Goal: Transaction & Acquisition: Purchase product/service

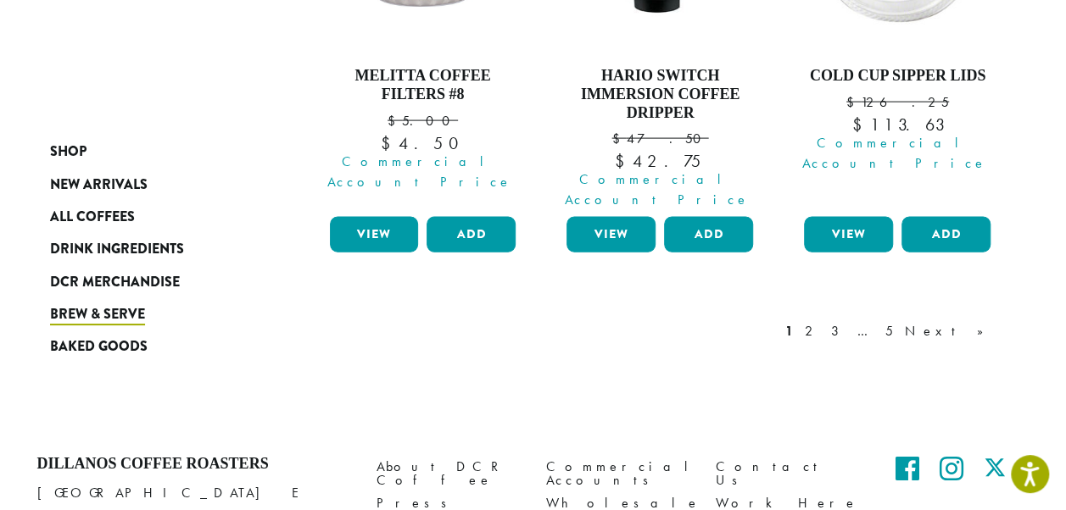
scroll to position [1801, 0]
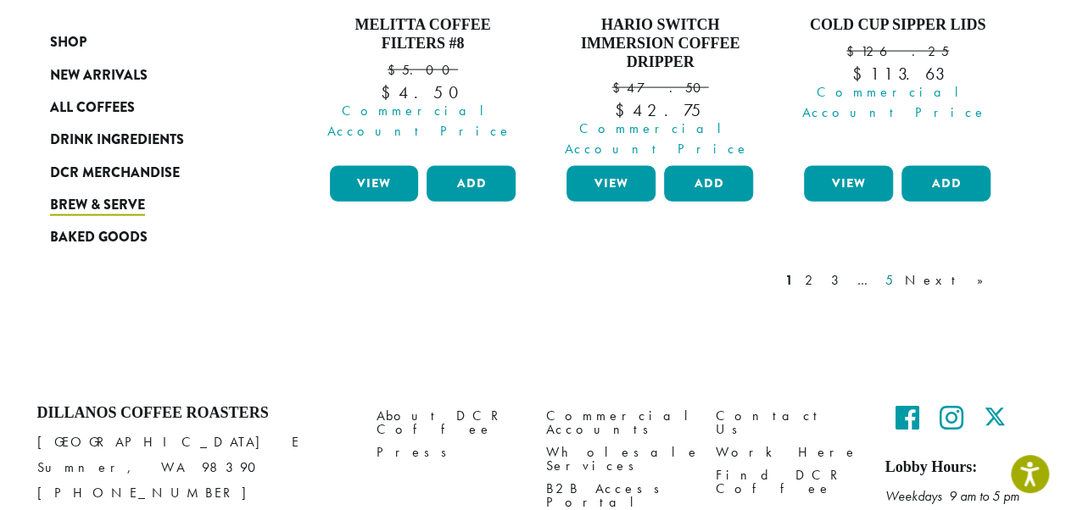
click at [896, 271] on link "5" at bounding box center [889, 281] width 14 height 20
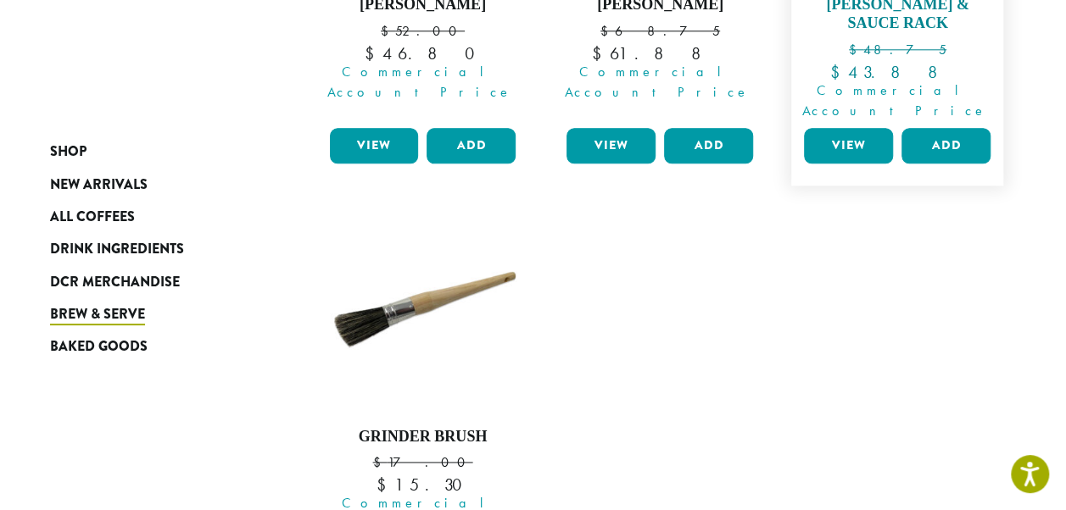
scroll to position [1036, 0]
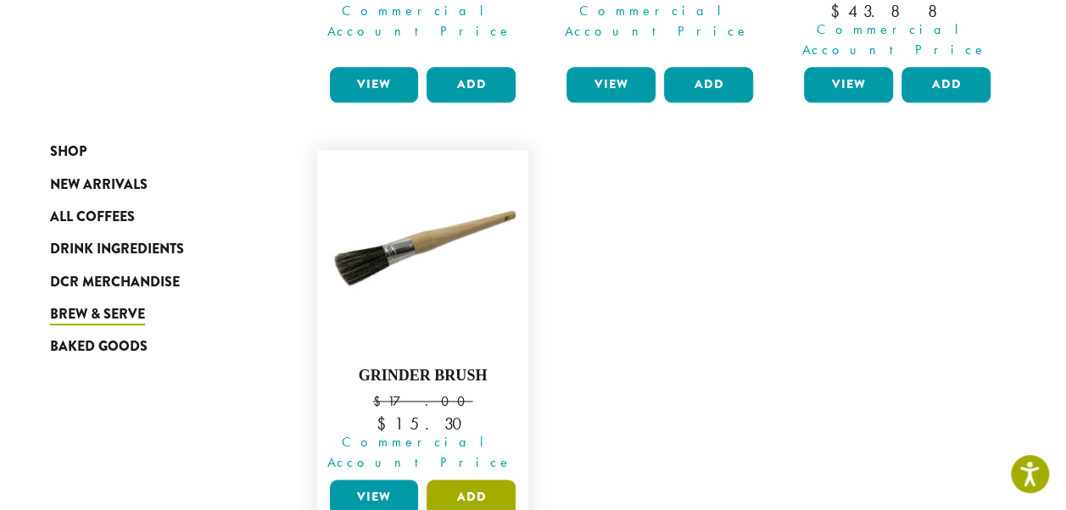
click at [491, 480] on button "Add" at bounding box center [471, 498] width 89 height 36
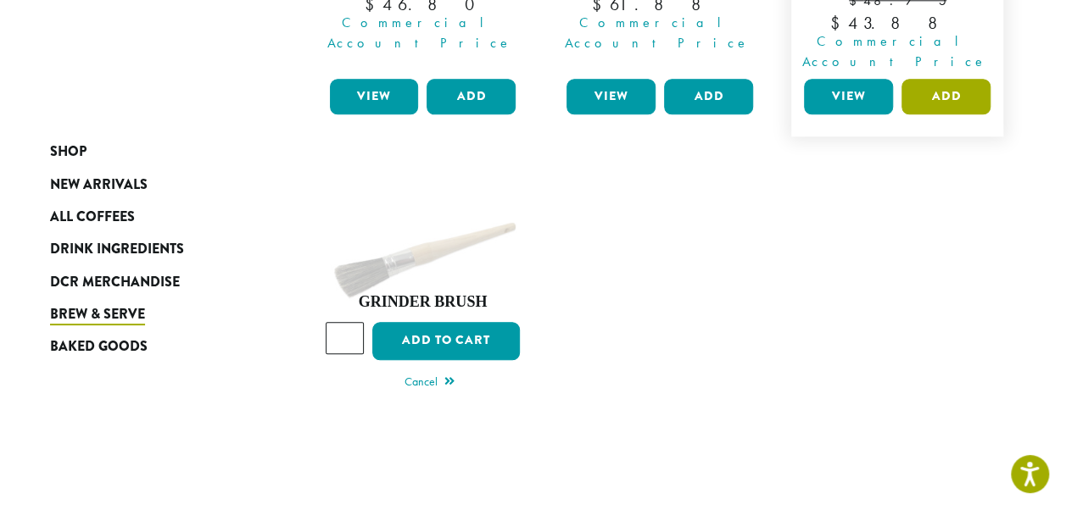
scroll to position [867, 0]
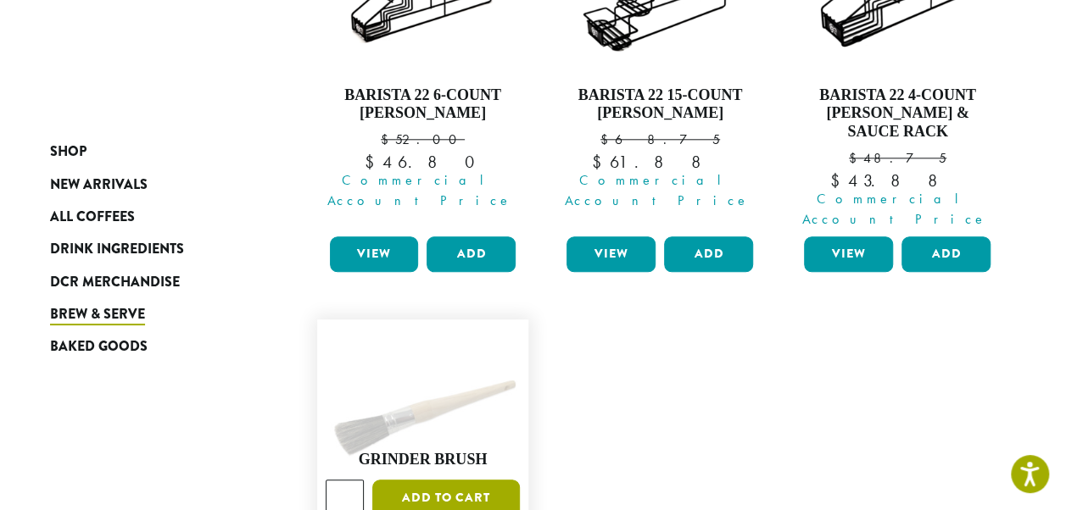
click at [438, 480] on button "Add to cart" at bounding box center [446, 499] width 148 height 38
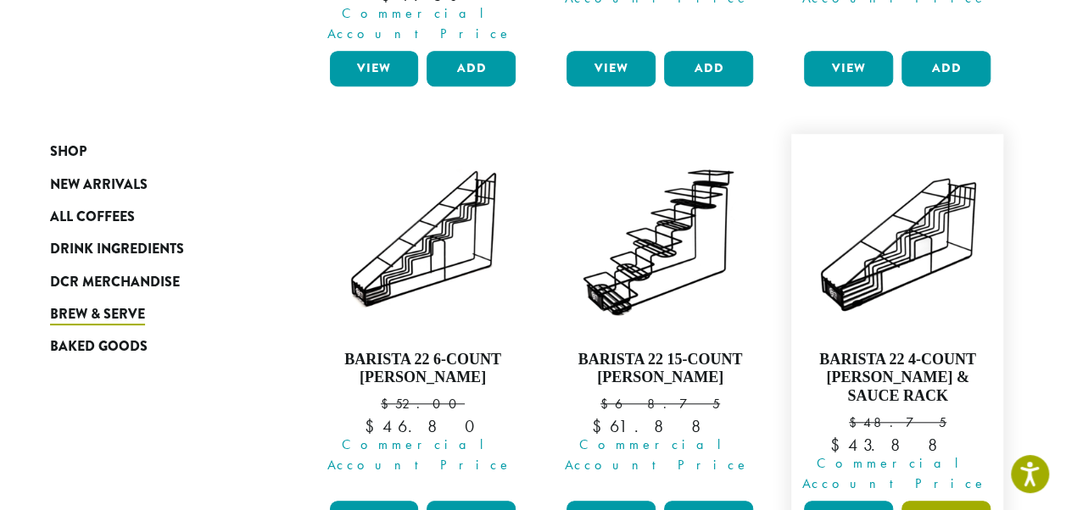
scroll to position [527, 0]
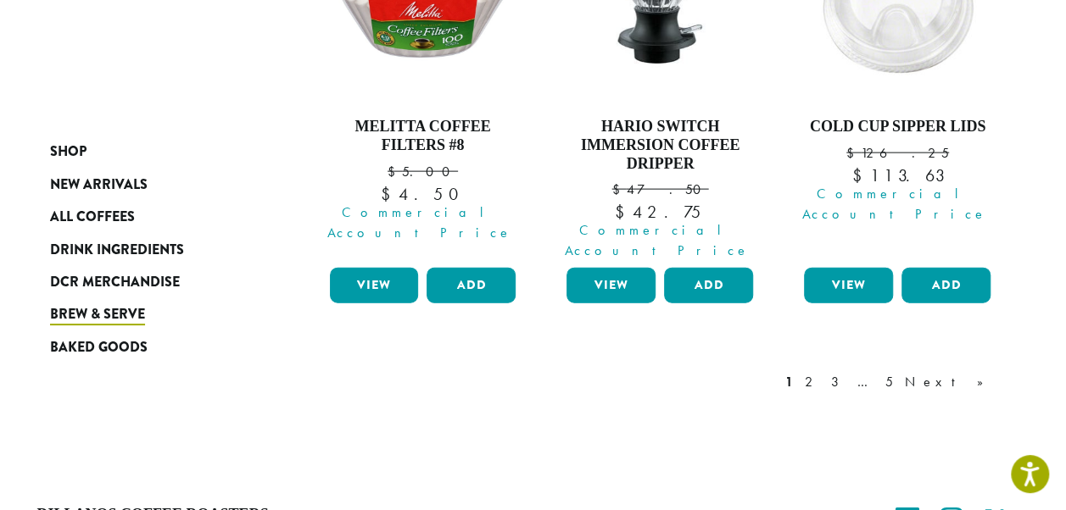
scroll to position [1891, 0]
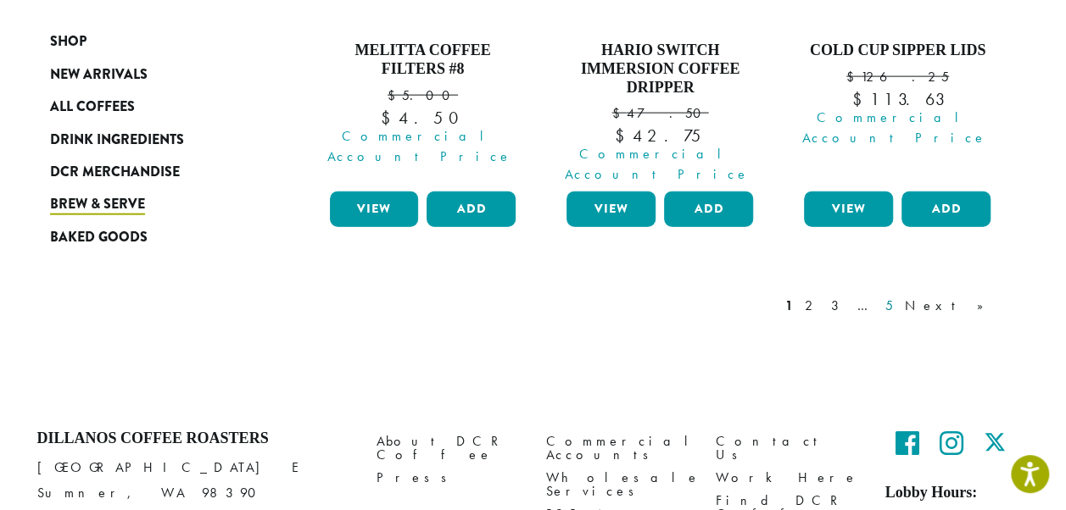
click at [896, 296] on link "5" at bounding box center [889, 306] width 14 height 20
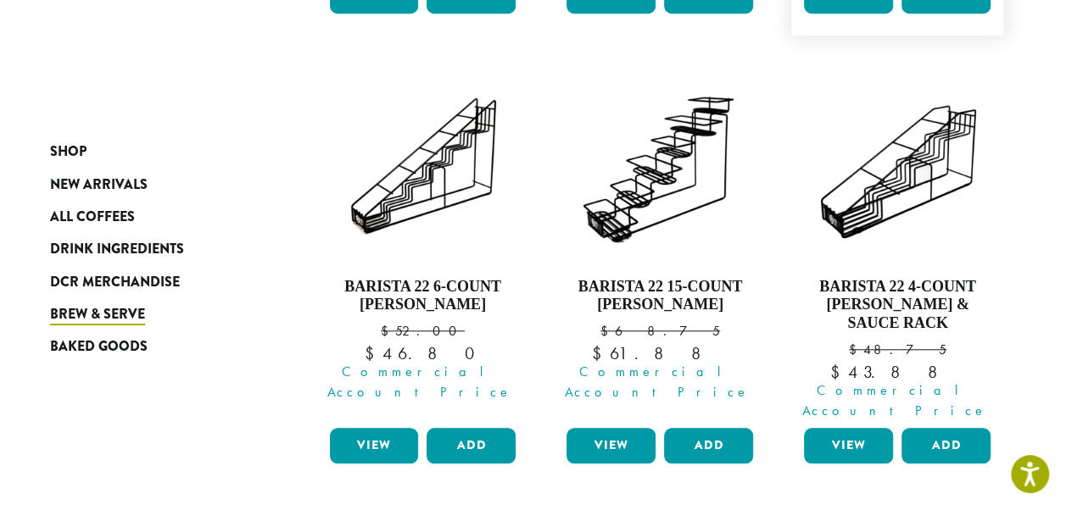
scroll to position [845, 0]
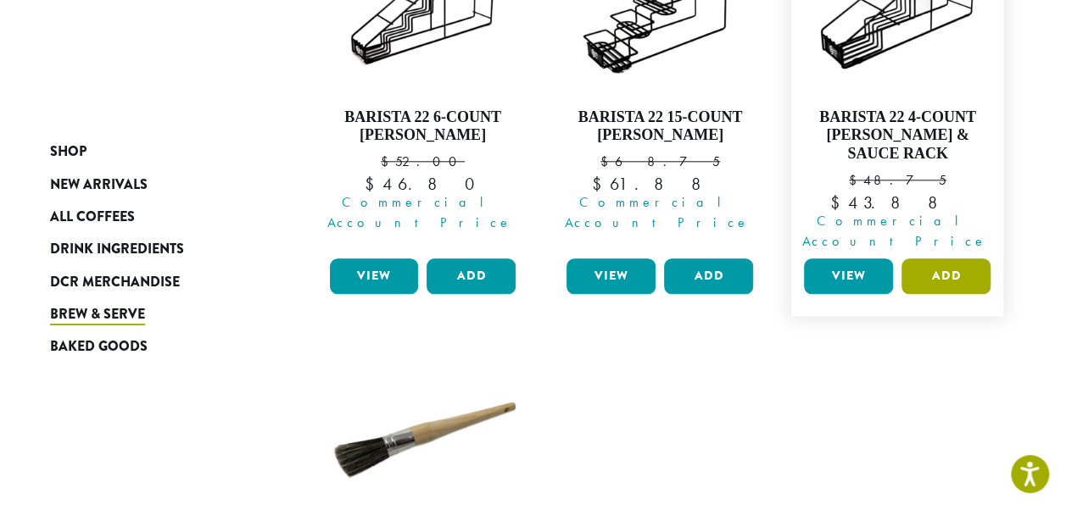
click at [979, 259] on button "Add" at bounding box center [945, 277] width 89 height 36
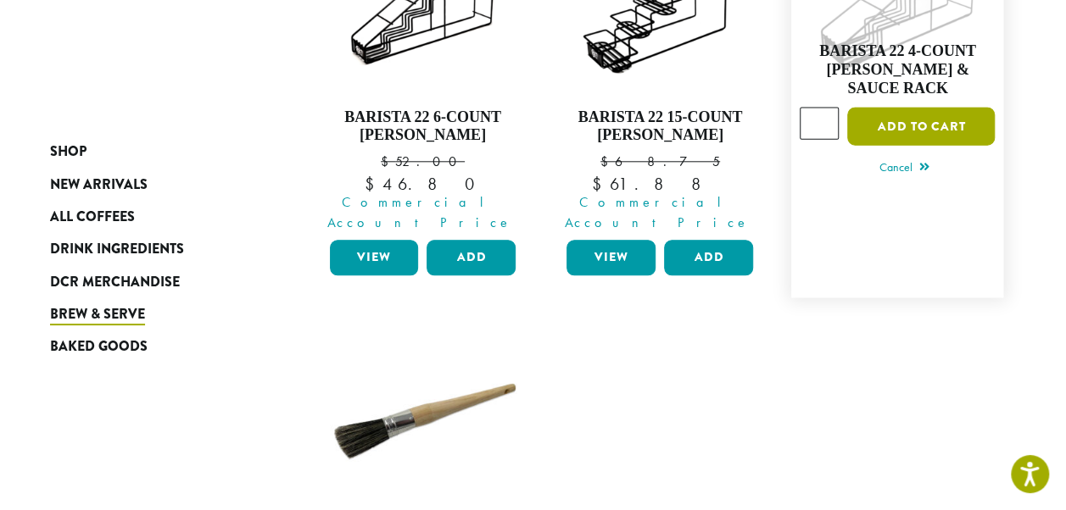
click at [931, 108] on button "Add to cart" at bounding box center [921, 127] width 148 height 38
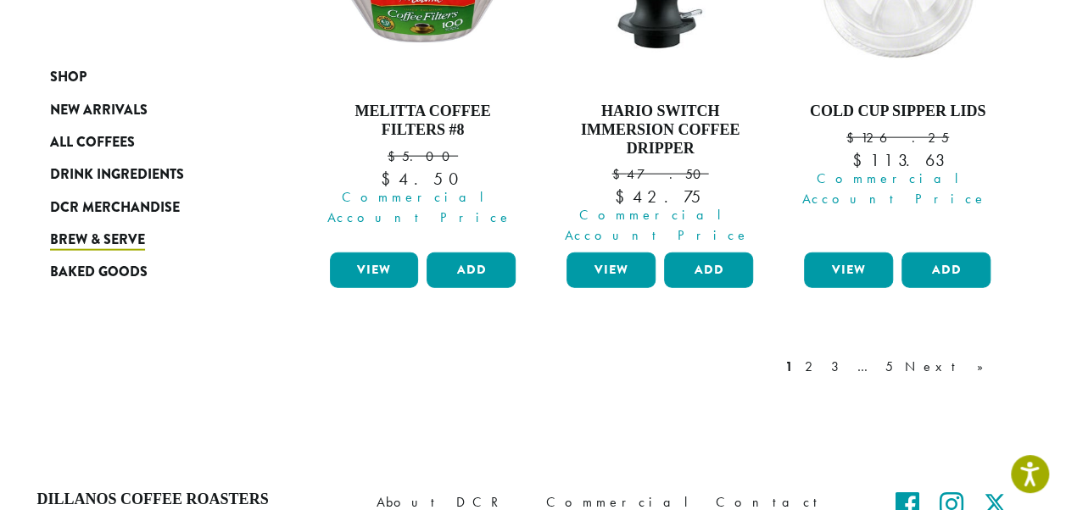
scroll to position [1891, 0]
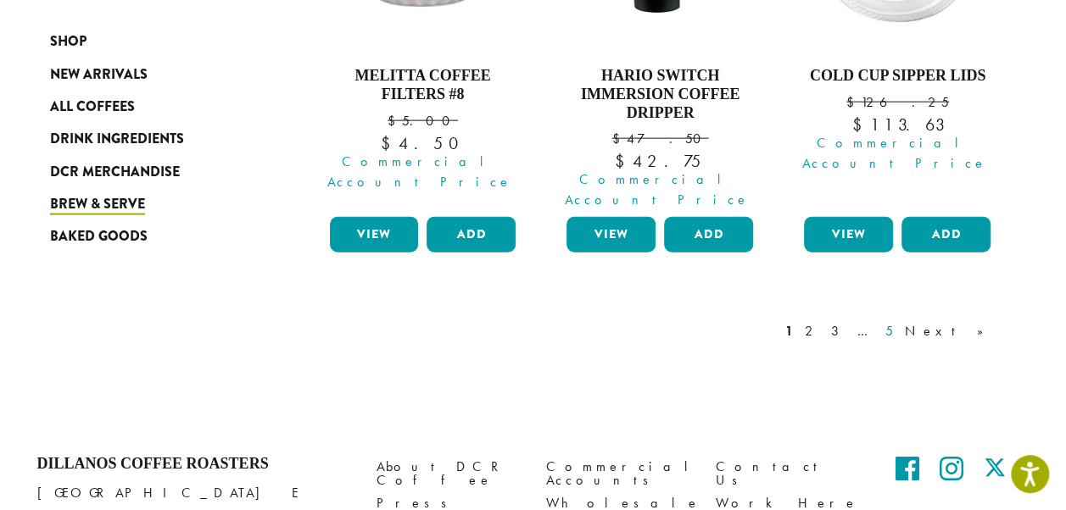
click at [896, 321] on link "5" at bounding box center [889, 331] width 14 height 20
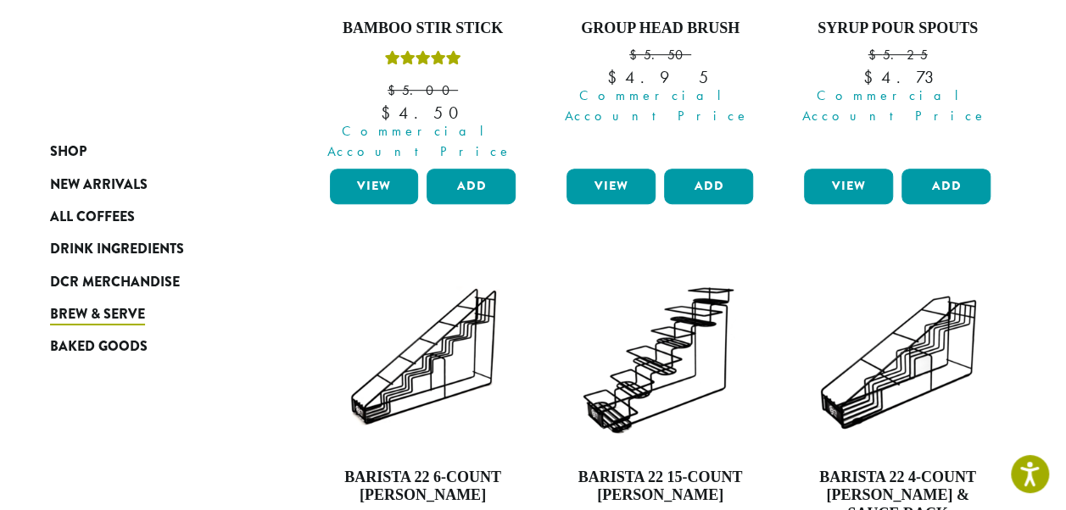
scroll to position [688, 0]
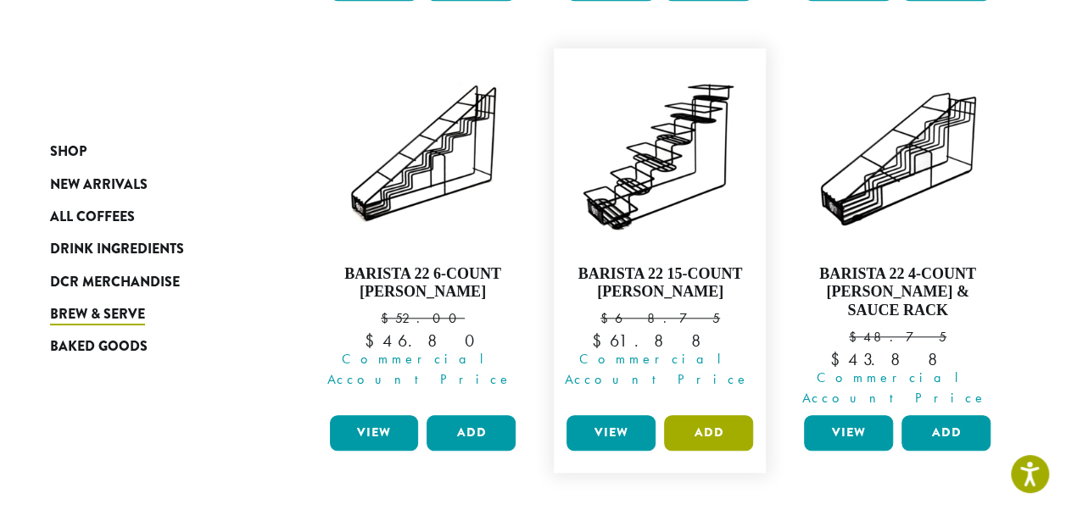
click at [718, 416] on button "Add" at bounding box center [708, 434] width 89 height 36
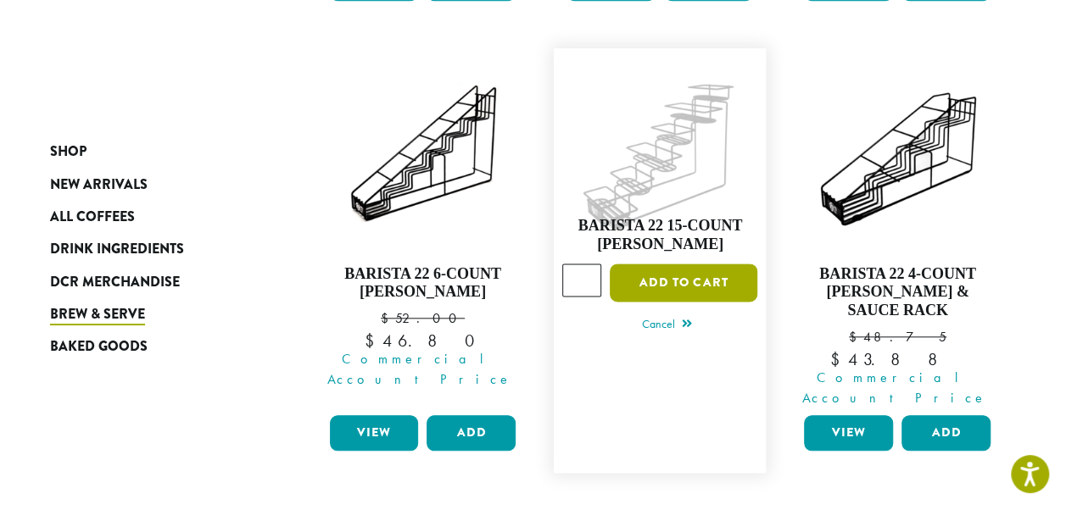
click at [683, 265] on button "Add to cart" at bounding box center [684, 284] width 148 height 38
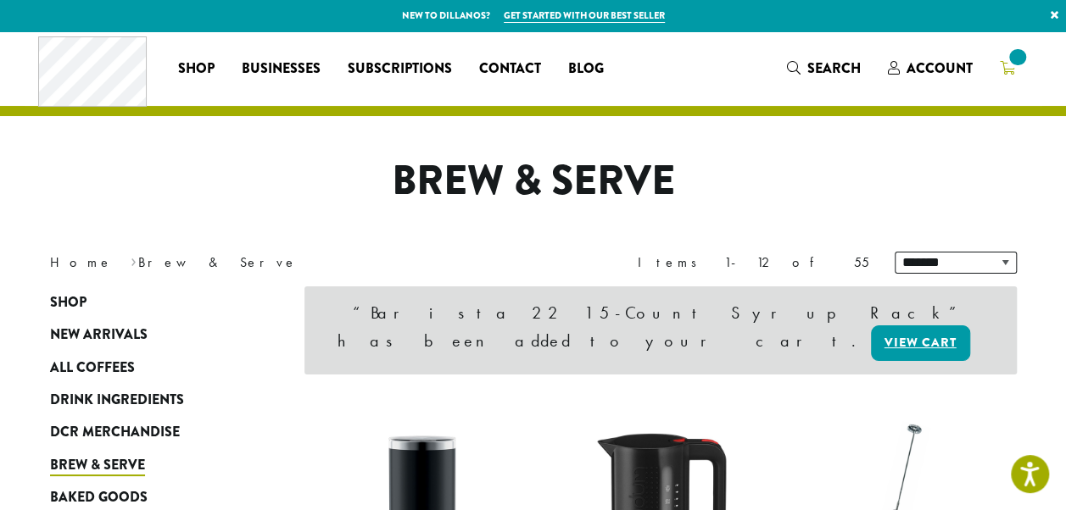
click at [1010, 63] on span at bounding box center [1017, 57] width 23 height 23
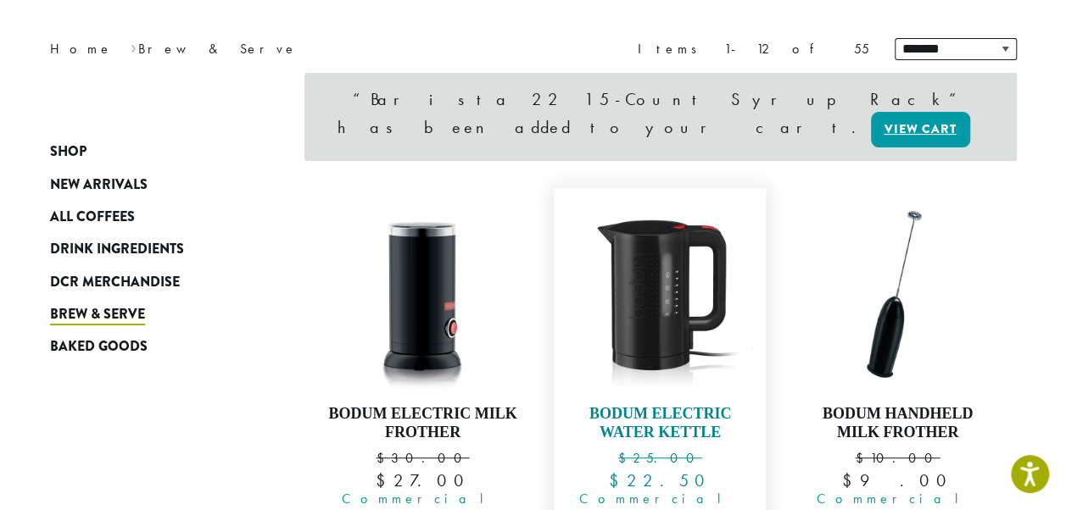
scroll to position [339, 0]
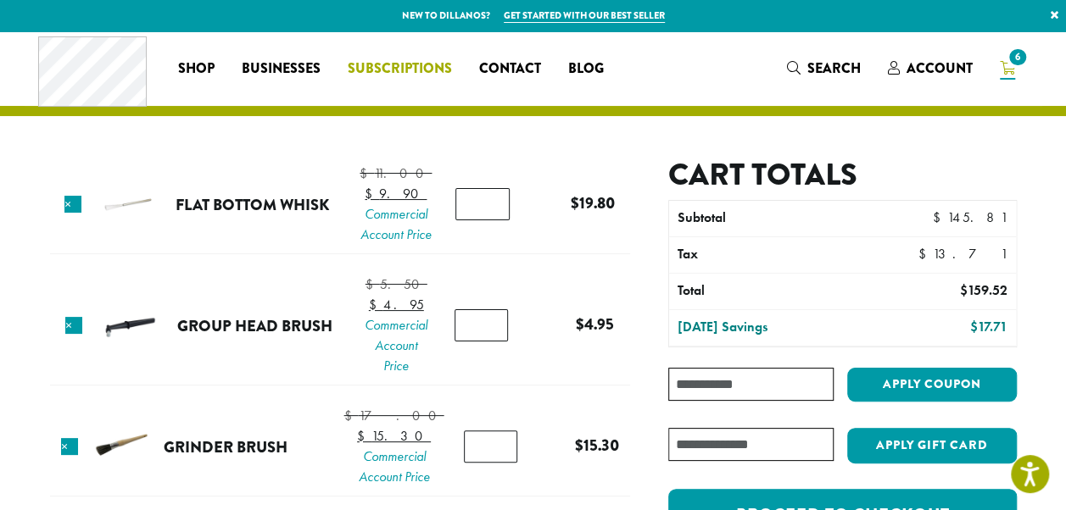
click at [368, 71] on span "Subscriptions" at bounding box center [400, 69] width 104 height 21
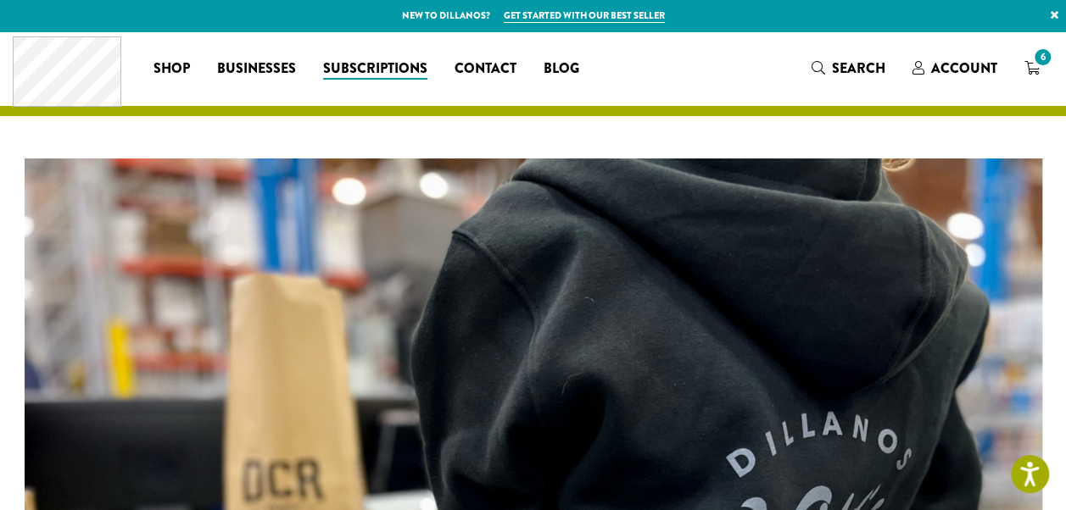
drag, startPoint x: 0, startPoint y: 0, endPoint x: 193, endPoint y: 14, distance: 193.8
click at [193, 14] on p "New to Dillanos? Get started with our best seller ×" at bounding box center [533, 15] width 1066 height 31
click at [1038, 70] on icon "6" at bounding box center [1031, 68] width 15 height 14
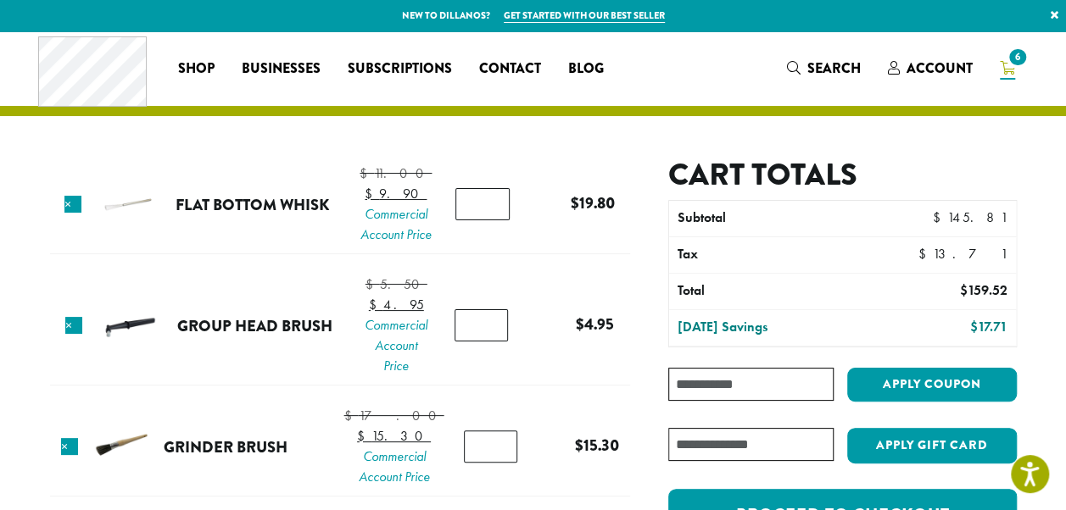
click at [142, 337] on img at bounding box center [129, 325] width 55 height 55
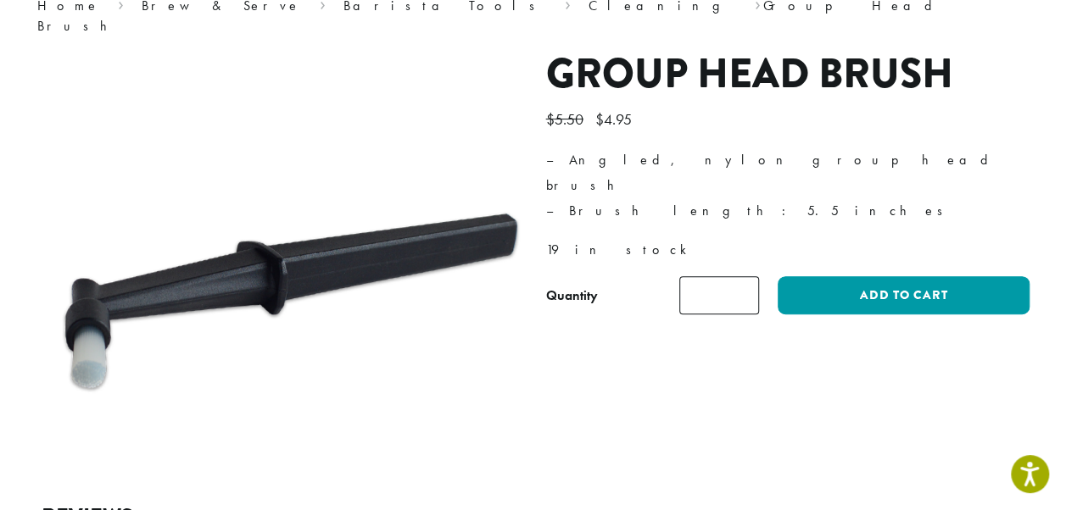
scroll to position [170, 0]
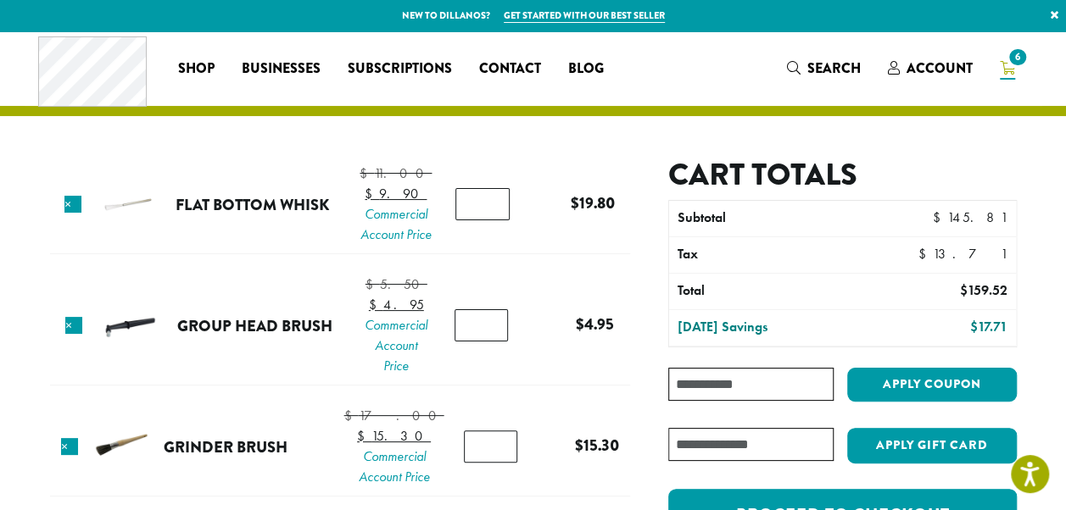
click at [153, 219] on img at bounding box center [128, 204] width 55 height 55
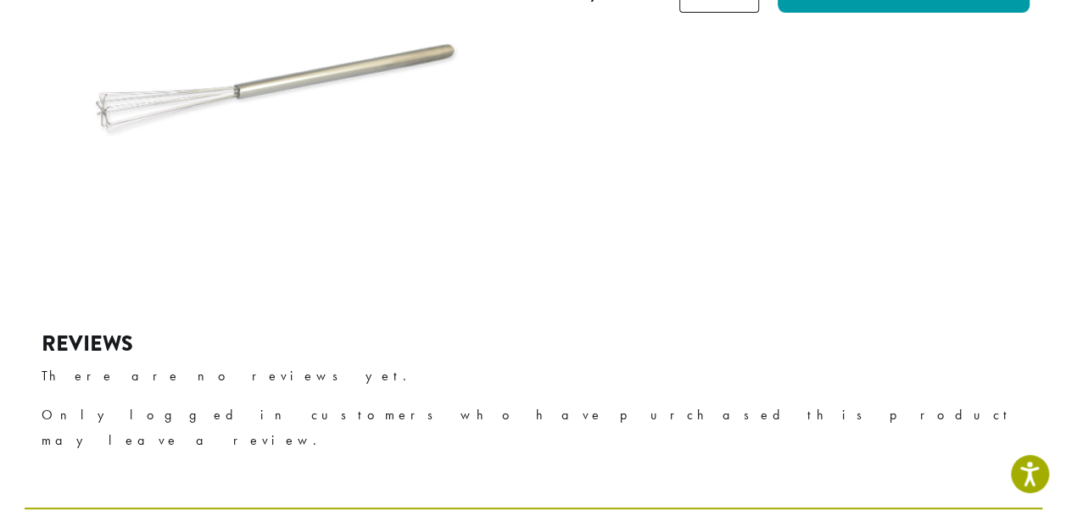
scroll to position [80, 0]
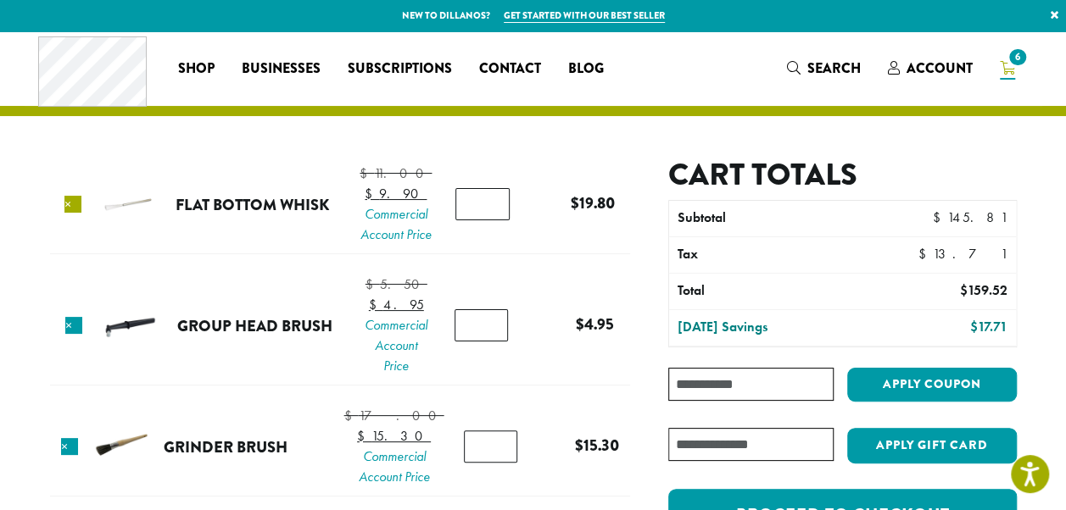
click at [75, 213] on link "×" at bounding box center [72, 204] width 17 height 17
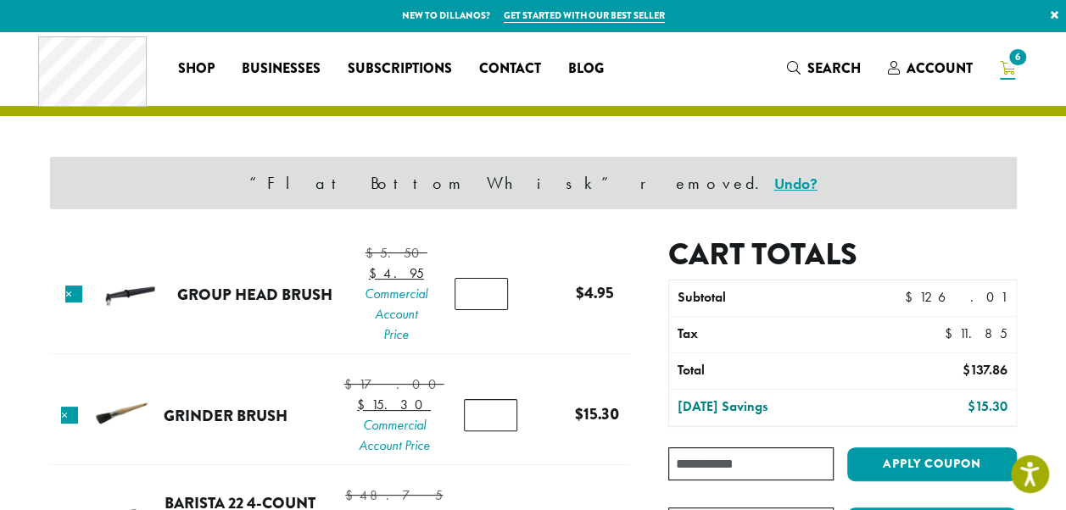
scroll to position [170, 0]
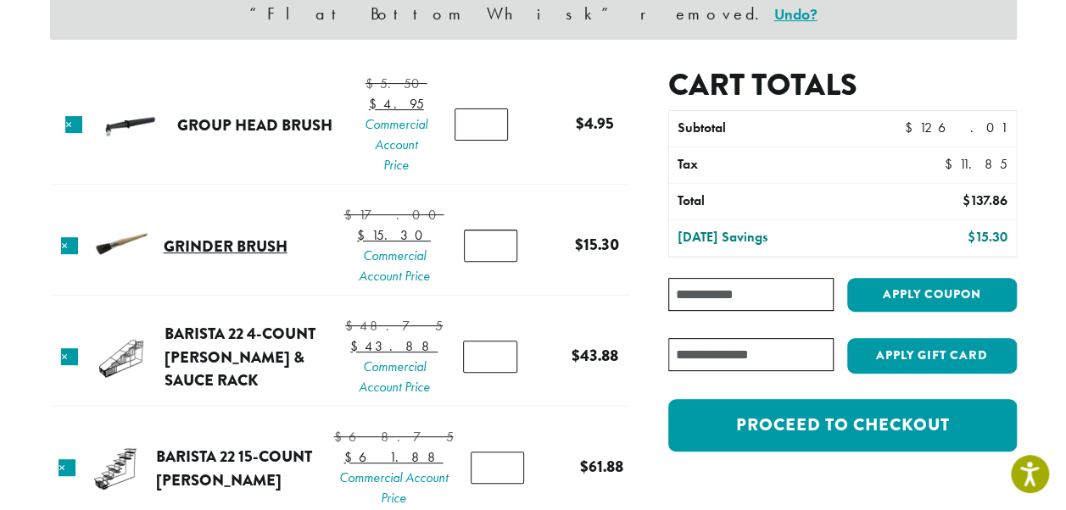
click at [197, 254] on link "Grinder Brush" at bounding box center [226, 246] width 124 height 23
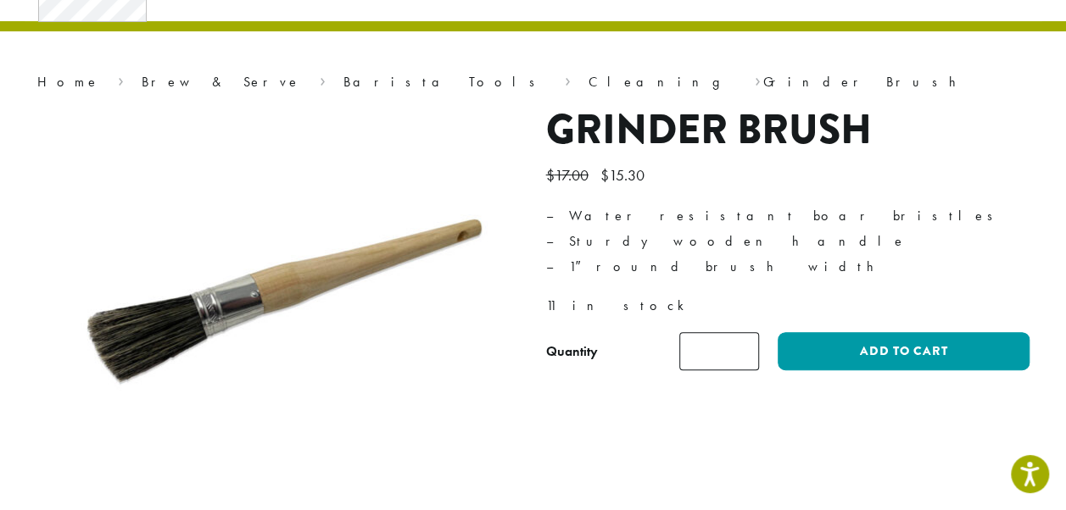
scroll to position [170, 0]
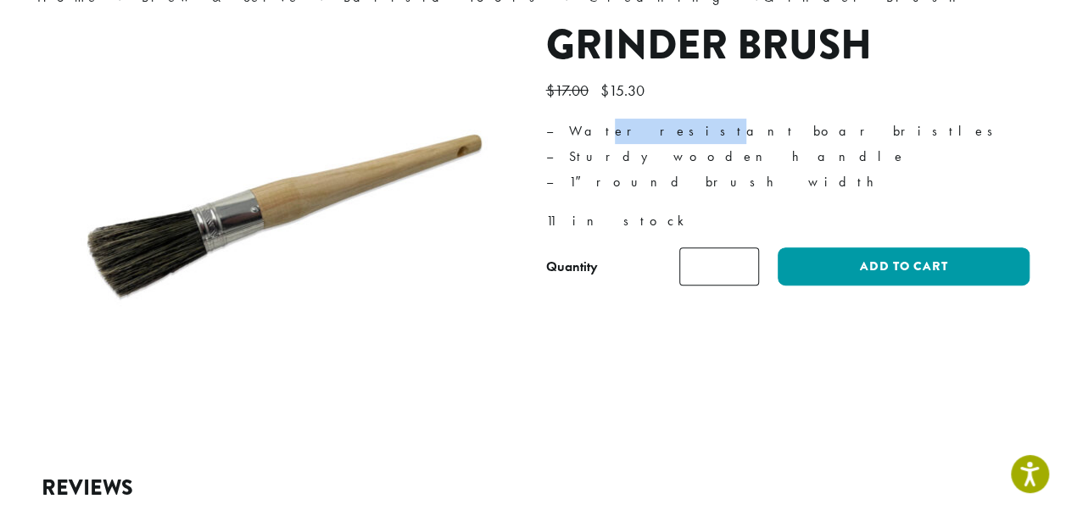
drag, startPoint x: 577, startPoint y: 128, endPoint x: 655, endPoint y: 124, distance: 78.1
click at [651, 124] on p "– Water resistant boar bristles – Sturdy wooden handle – 1″ round brush width" at bounding box center [787, 157] width 483 height 76
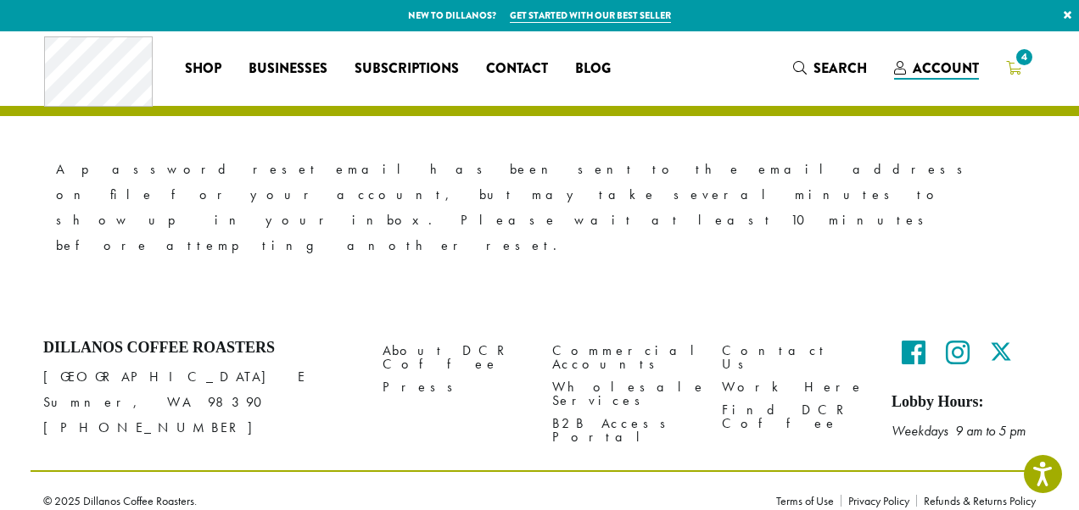
click at [1013, 61] on span "4" at bounding box center [1023, 57] width 23 height 23
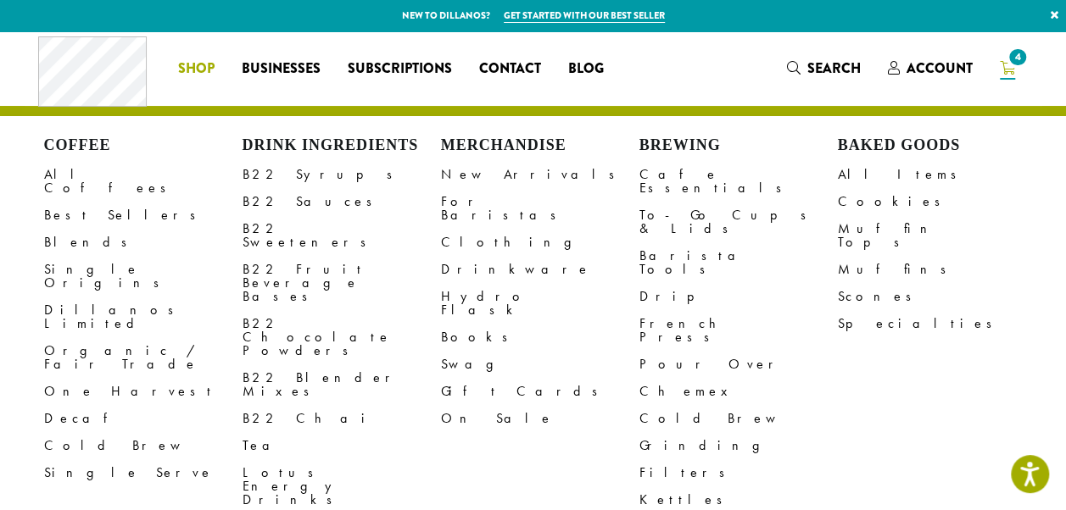
click at [184, 64] on span "Shop" at bounding box center [196, 69] width 36 height 21
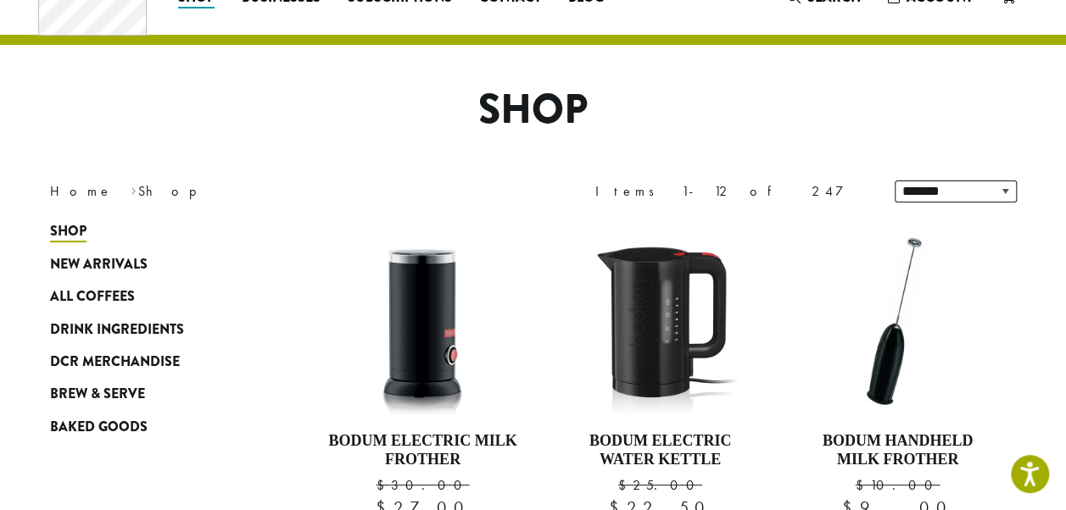
scroll to position [170, 0]
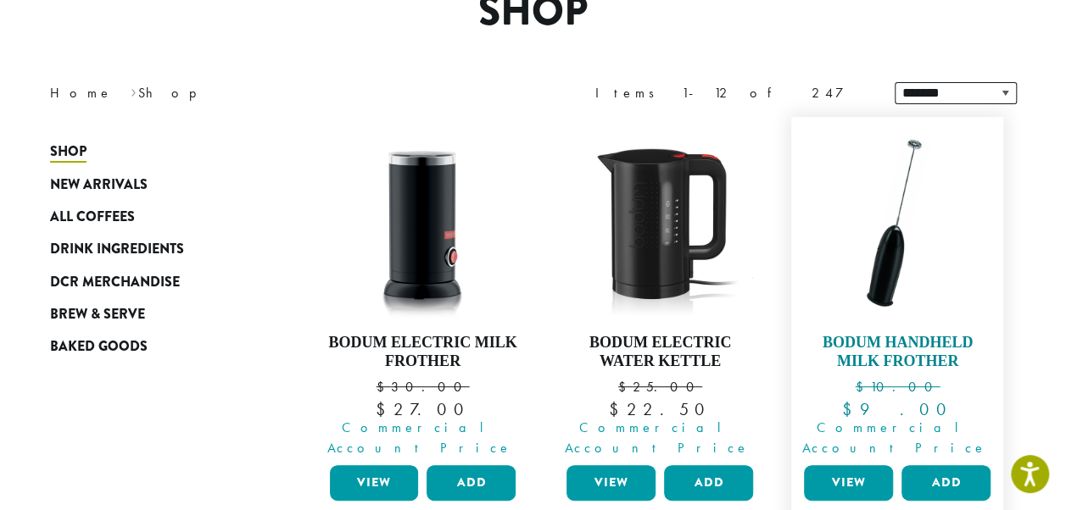
click at [887, 226] on img at bounding box center [897, 223] width 195 height 195
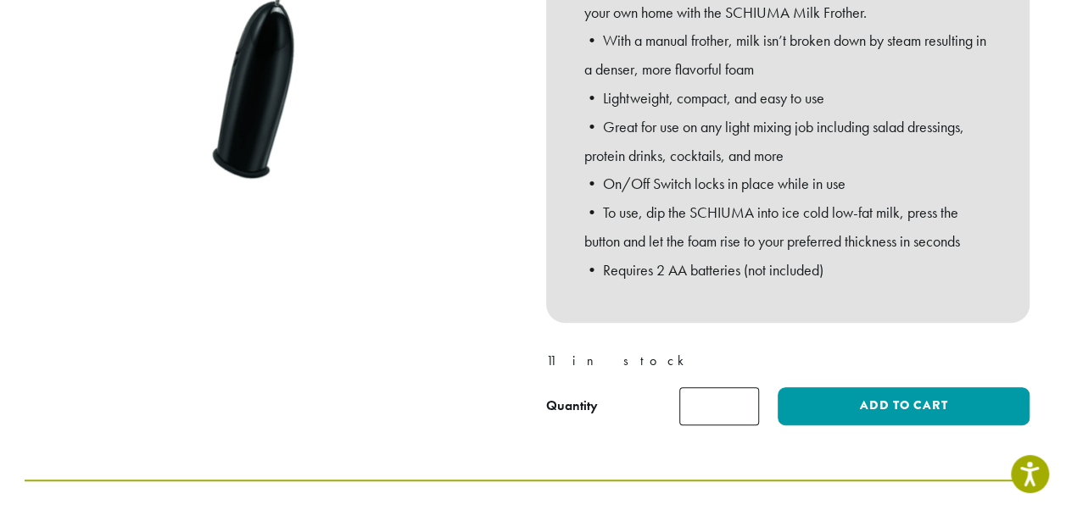
scroll to position [152, 0]
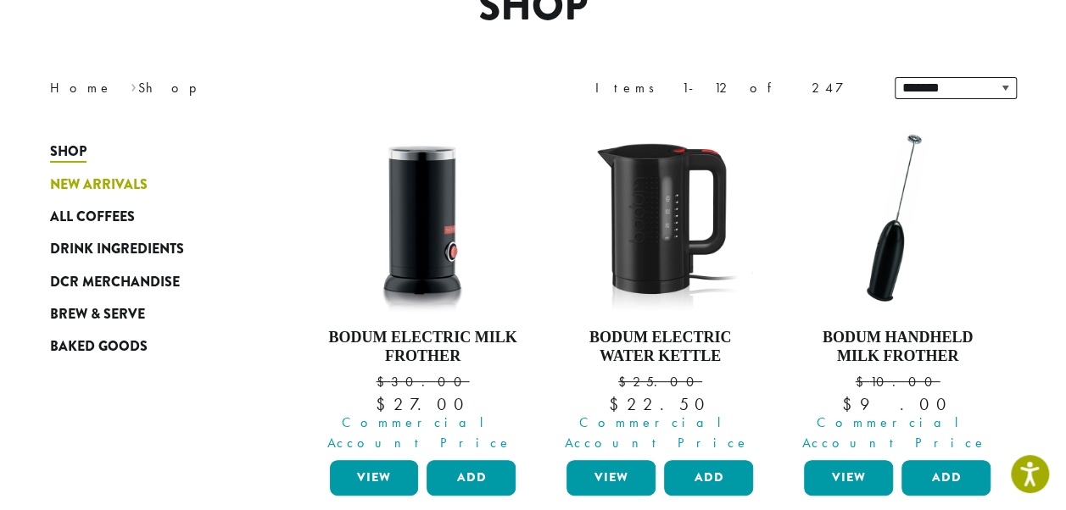
click at [98, 191] on span "New Arrivals" at bounding box center [99, 185] width 98 height 21
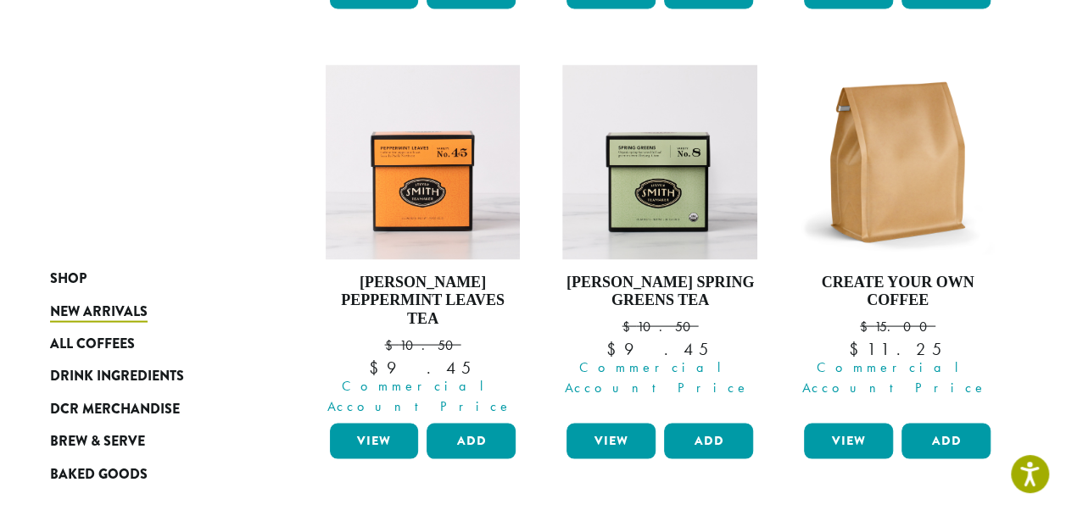
scroll to position [1763, 0]
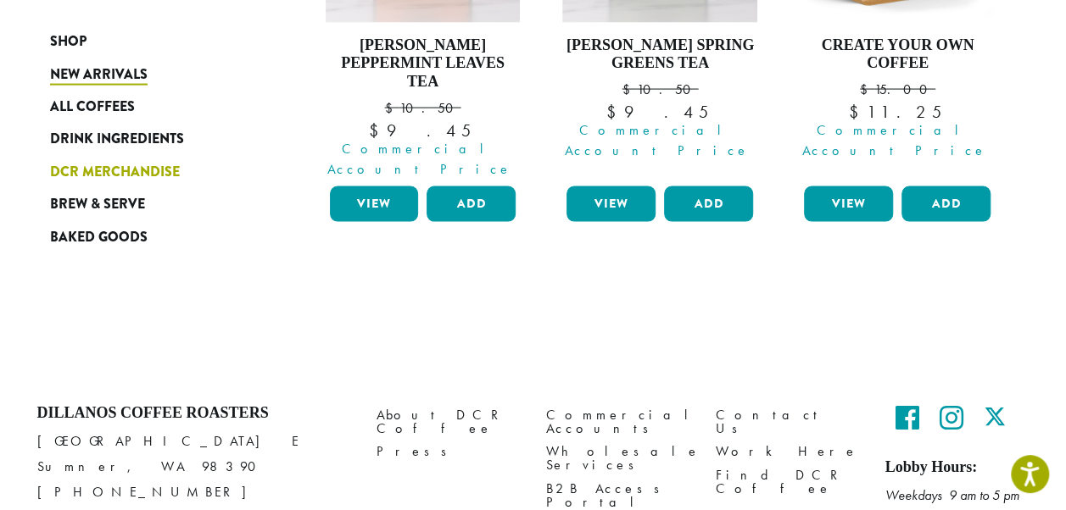
click at [95, 166] on span "DCR Merchandise" at bounding box center [115, 172] width 130 height 21
click at [106, 200] on span "Brew & Serve" at bounding box center [97, 204] width 95 height 21
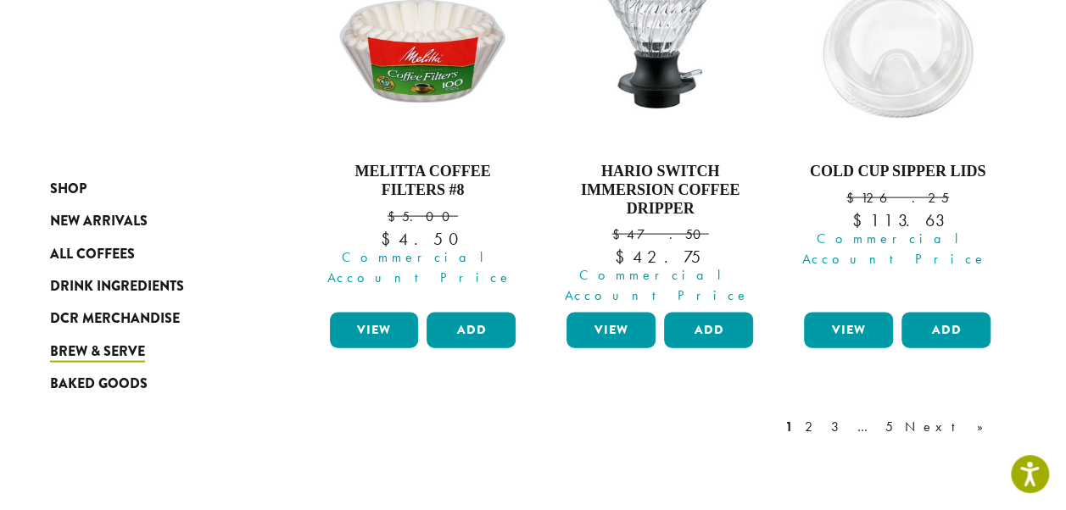
scroll to position [1781, 0]
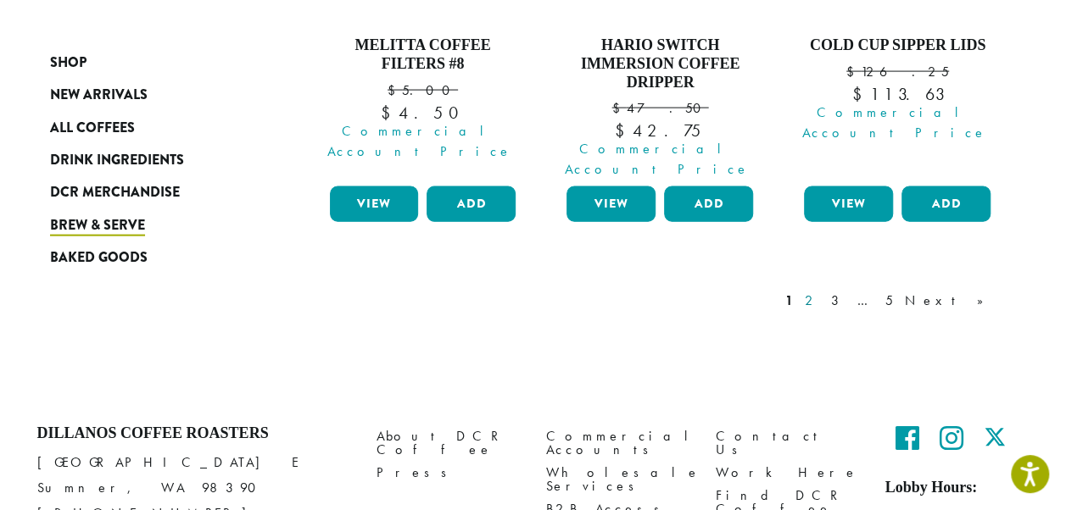
click at [823, 291] on link "2" at bounding box center [811, 301] width 21 height 20
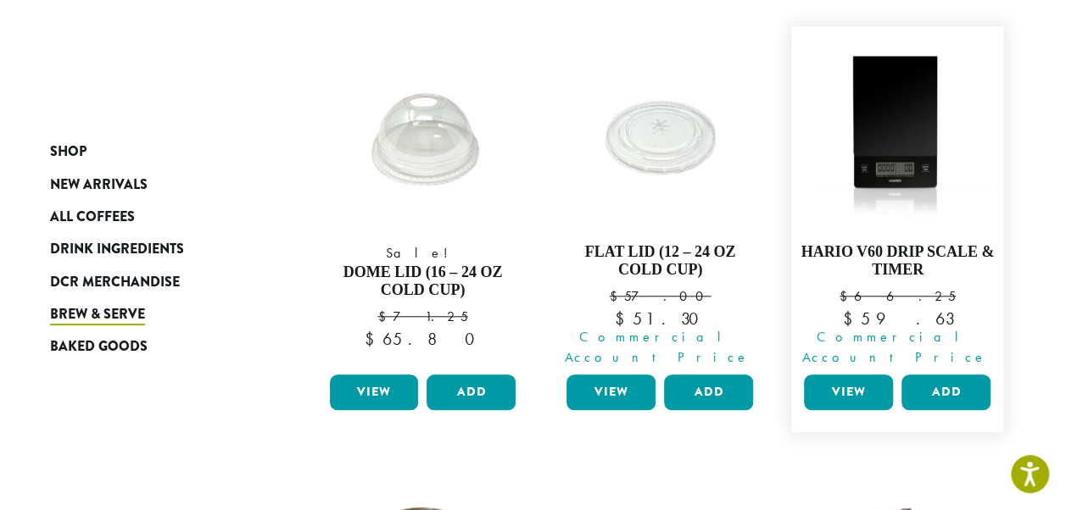
scroll to position [612, 0]
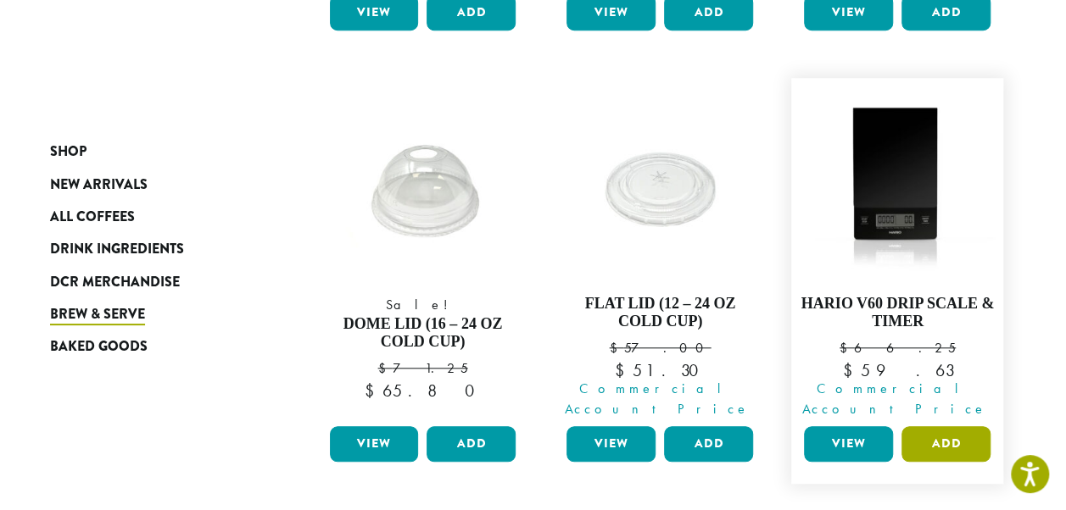
click at [953, 427] on button "Add" at bounding box center [945, 445] width 89 height 36
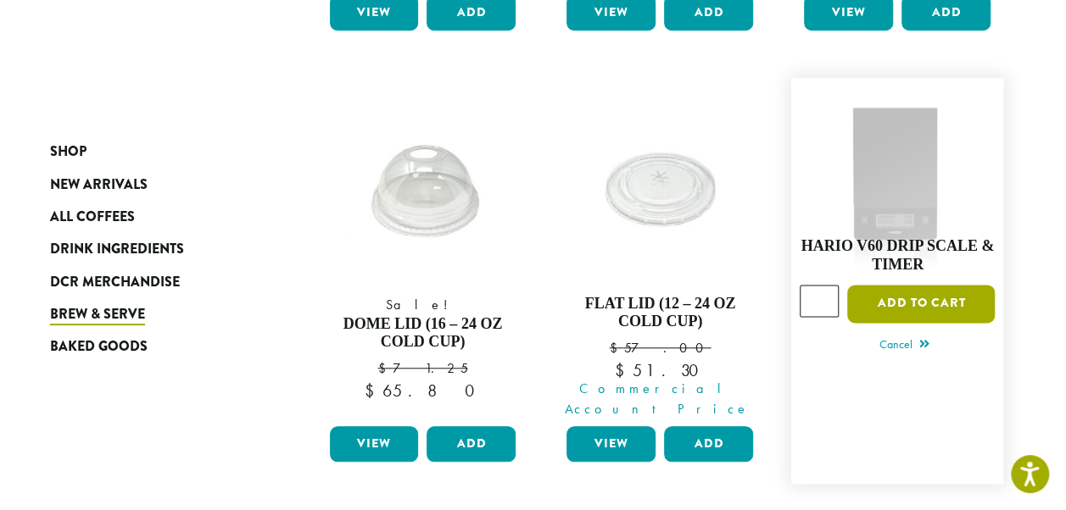
click at [935, 285] on button "Add to cart" at bounding box center [921, 304] width 148 height 38
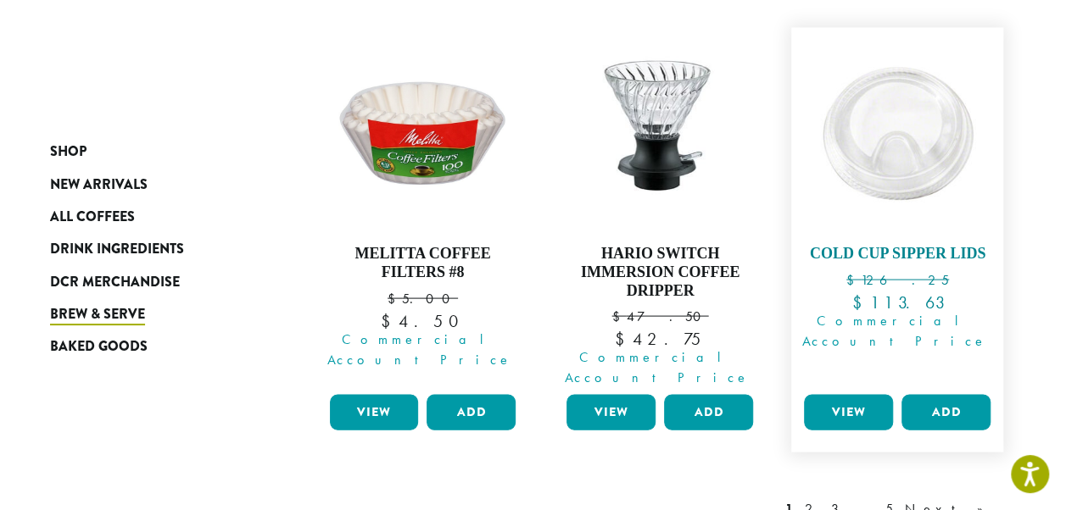
scroll to position [1632, 0]
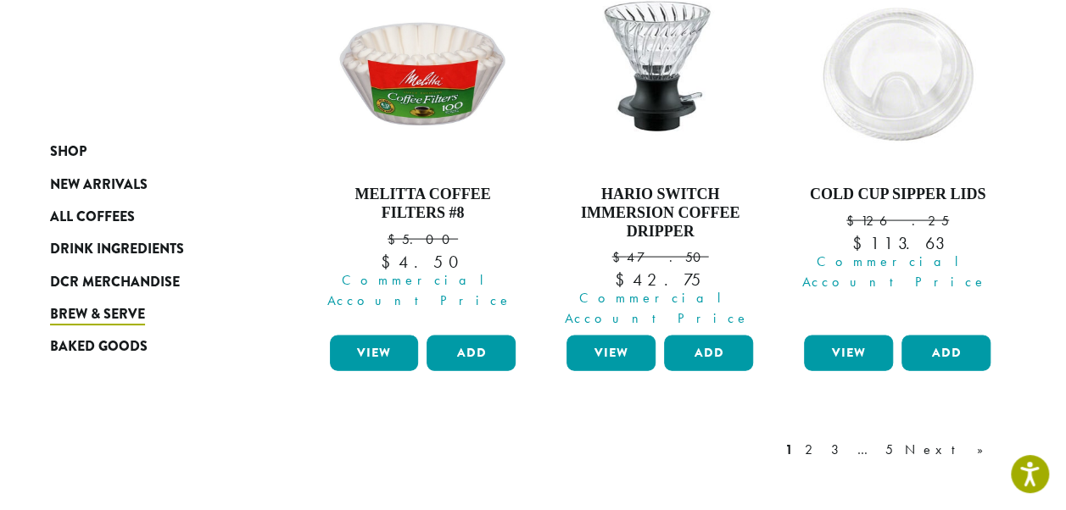
click at [823, 440] on link "2" at bounding box center [811, 450] width 21 height 20
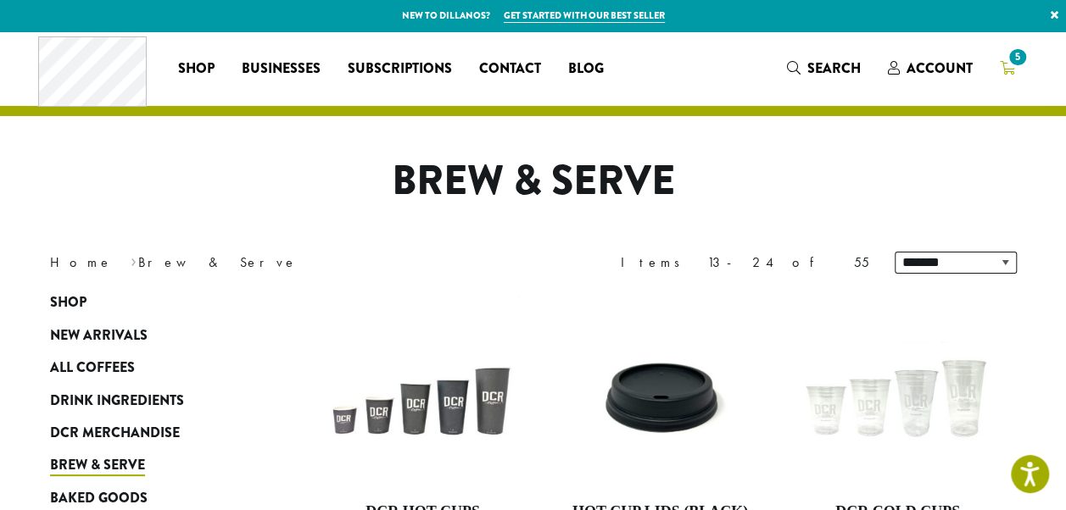
click at [1009, 70] on icon "5" at bounding box center [1007, 68] width 15 height 14
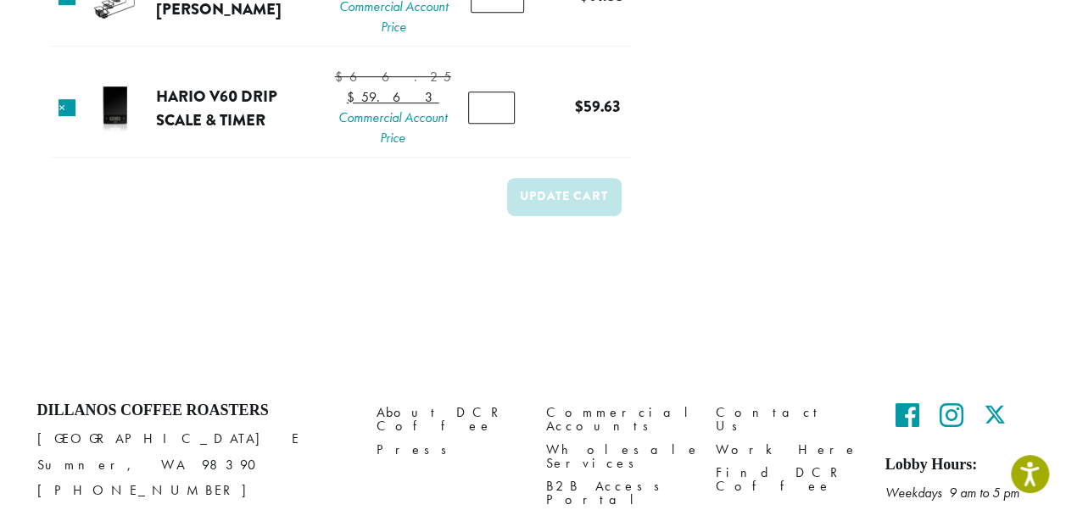
scroll to position [509, 0]
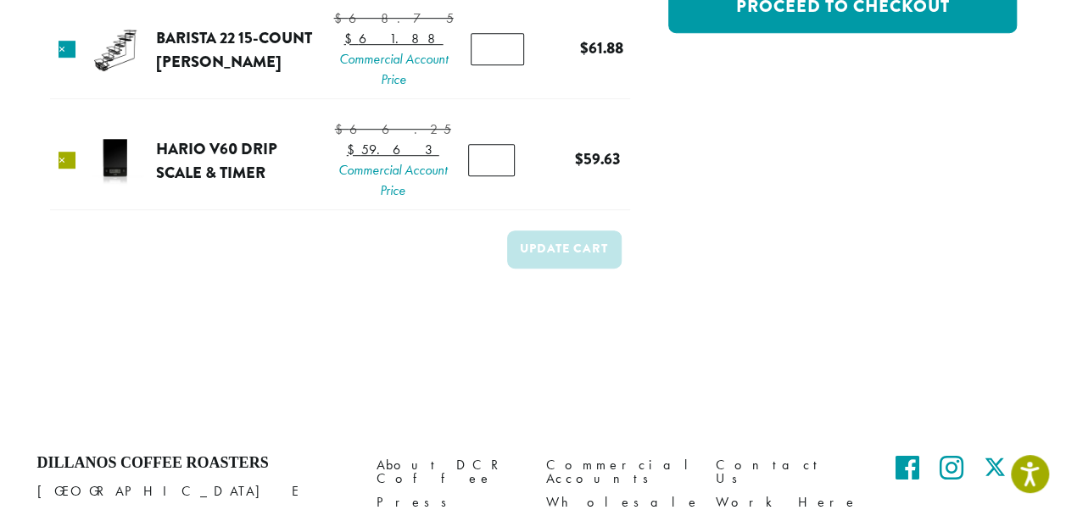
click at [74, 169] on link "×" at bounding box center [67, 160] width 17 height 17
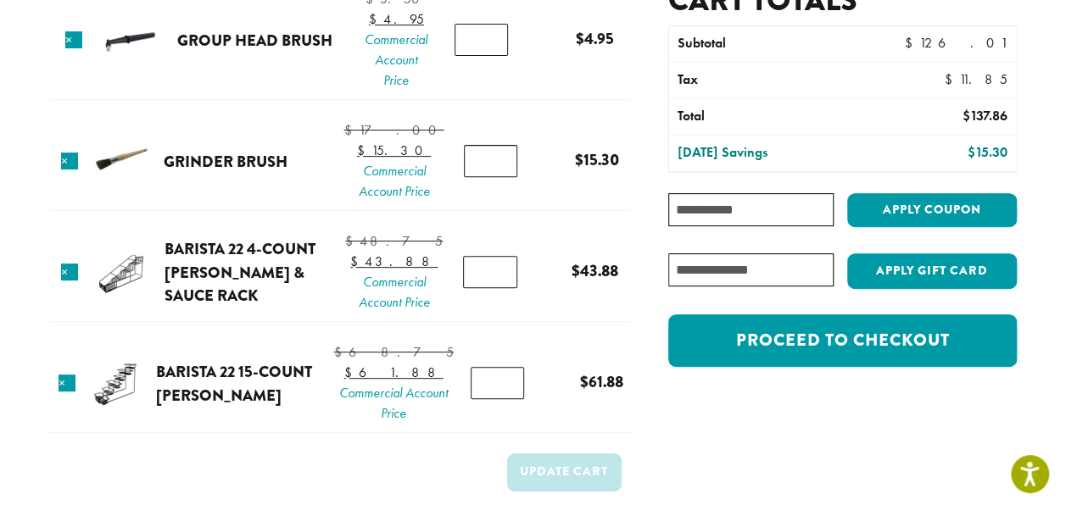
scroll to position [339, 0]
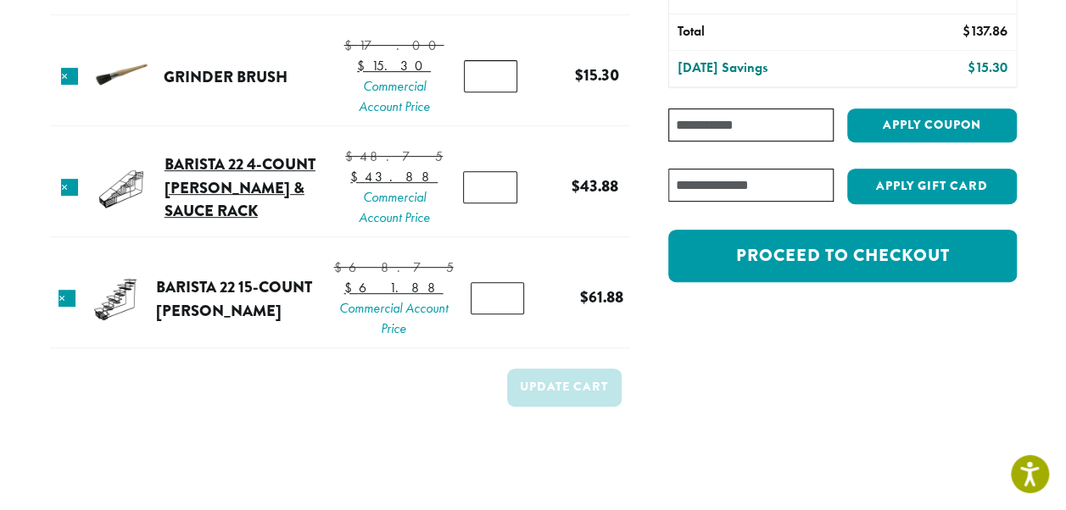
click at [207, 206] on link "Barista 22 4-Count Syrup & Sauce Rack" at bounding box center [240, 188] width 151 height 70
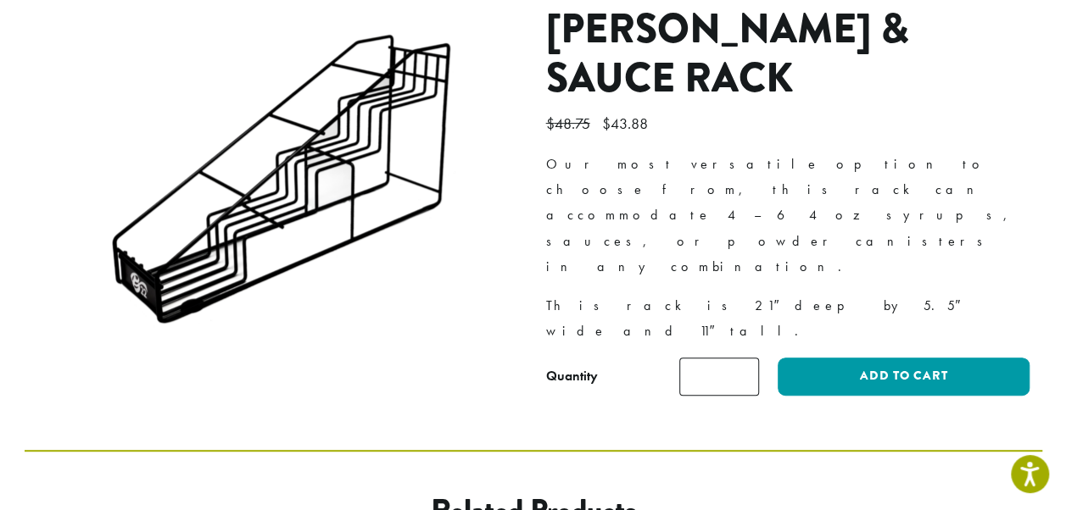
scroll to position [85, 0]
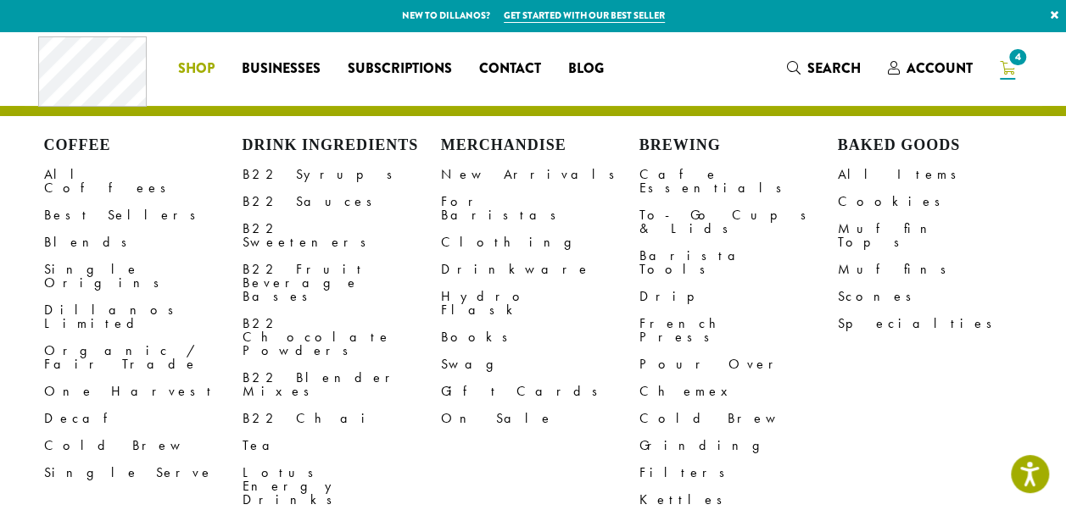
click at [208, 71] on span "Shop" at bounding box center [196, 69] width 36 height 21
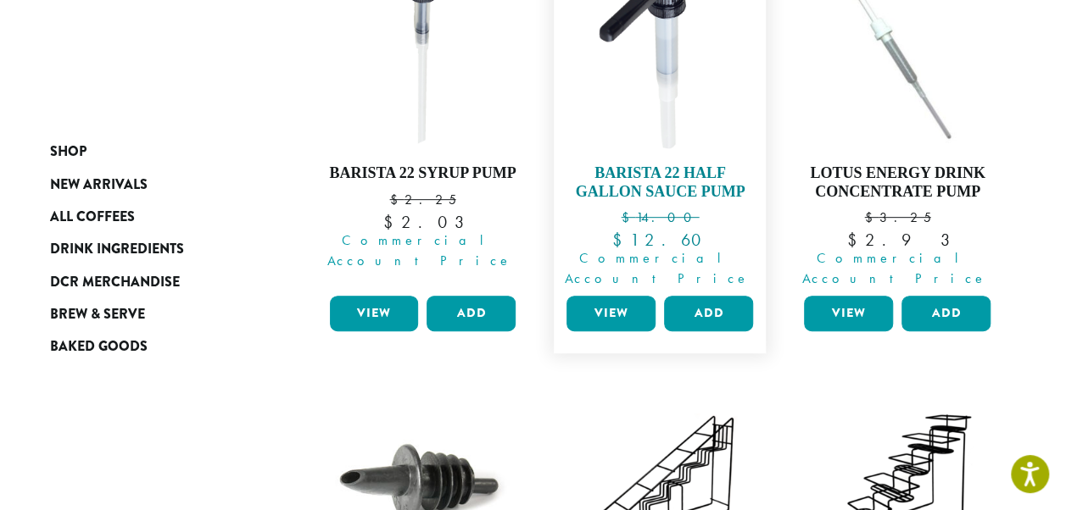
scroll to position [254, 0]
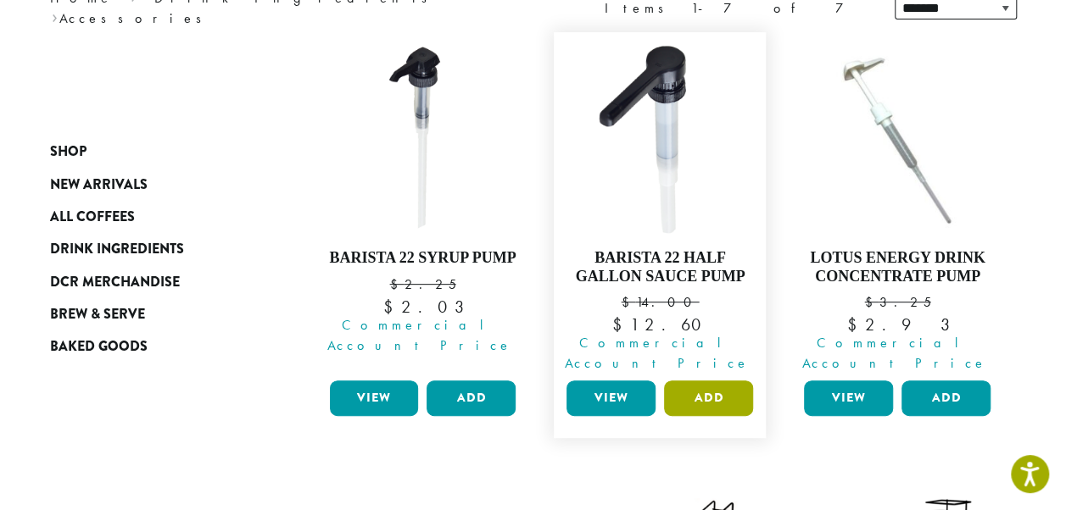
click at [717, 381] on button "Add" at bounding box center [708, 399] width 89 height 36
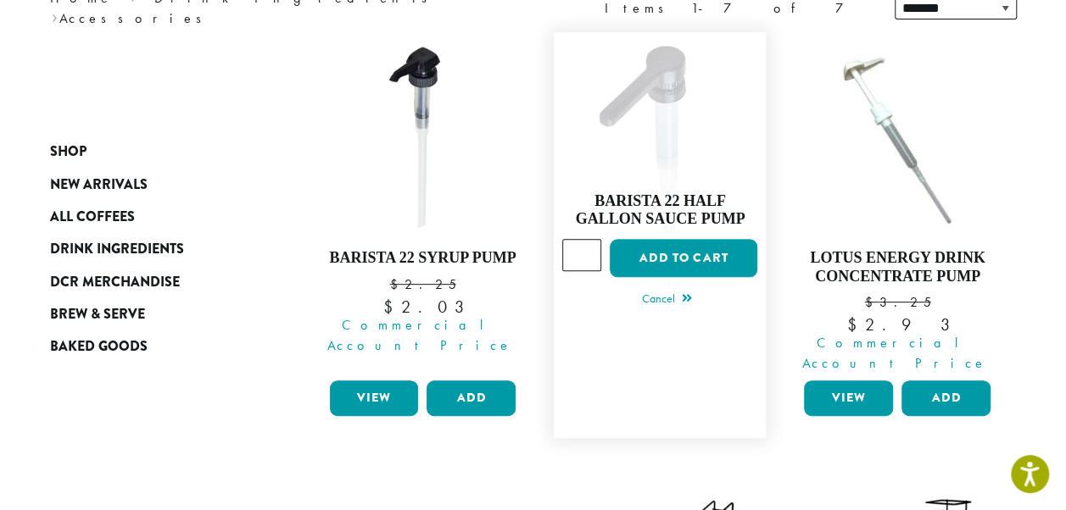
click at [587, 239] on input "*" at bounding box center [581, 255] width 39 height 32
click at [588, 239] on input "*" at bounding box center [581, 255] width 39 height 32
type input "*"
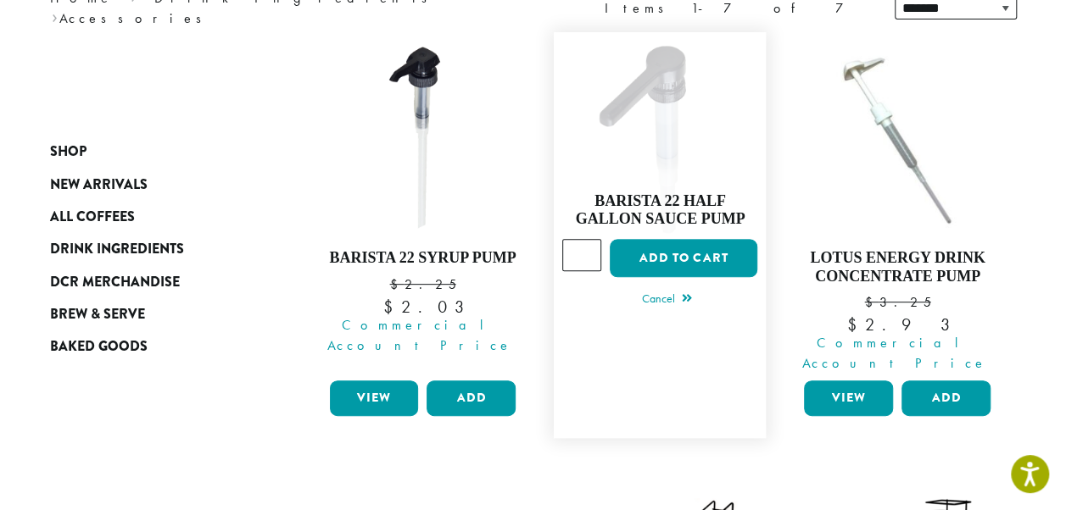
click at [588, 239] on input "*" at bounding box center [581, 255] width 39 height 32
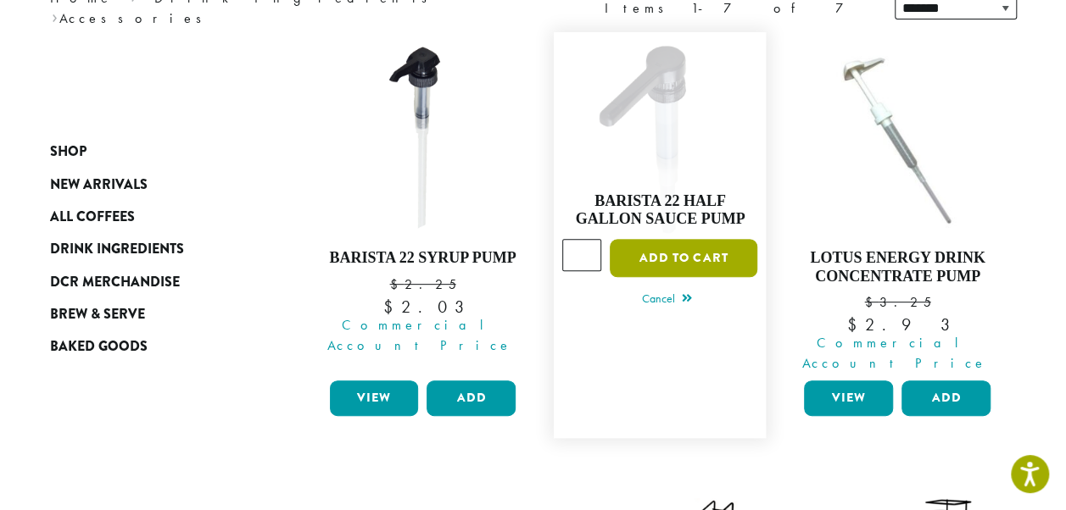
click at [716, 243] on button "Add to cart" at bounding box center [684, 258] width 148 height 38
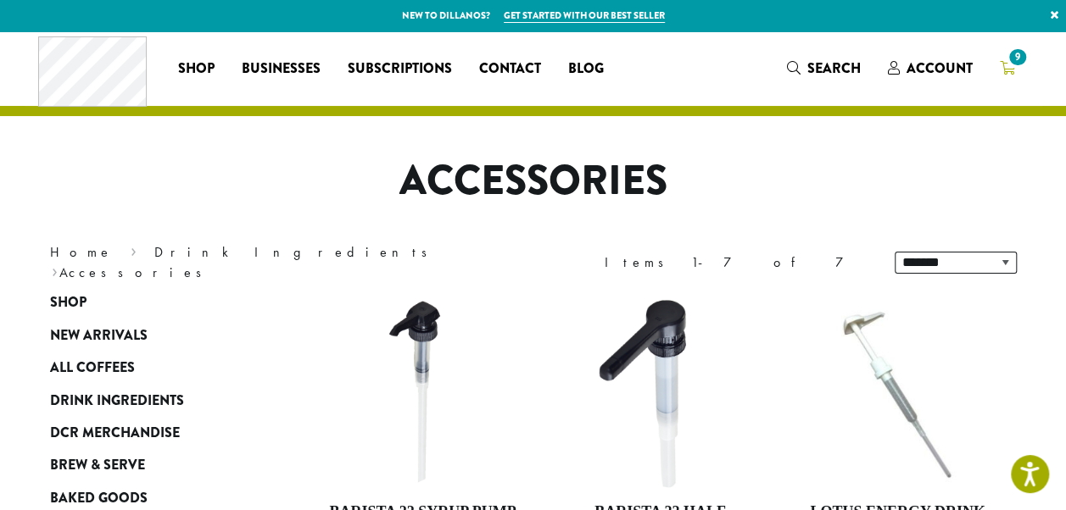
click at [1004, 70] on icon "9" at bounding box center [1007, 68] width 15 height 14
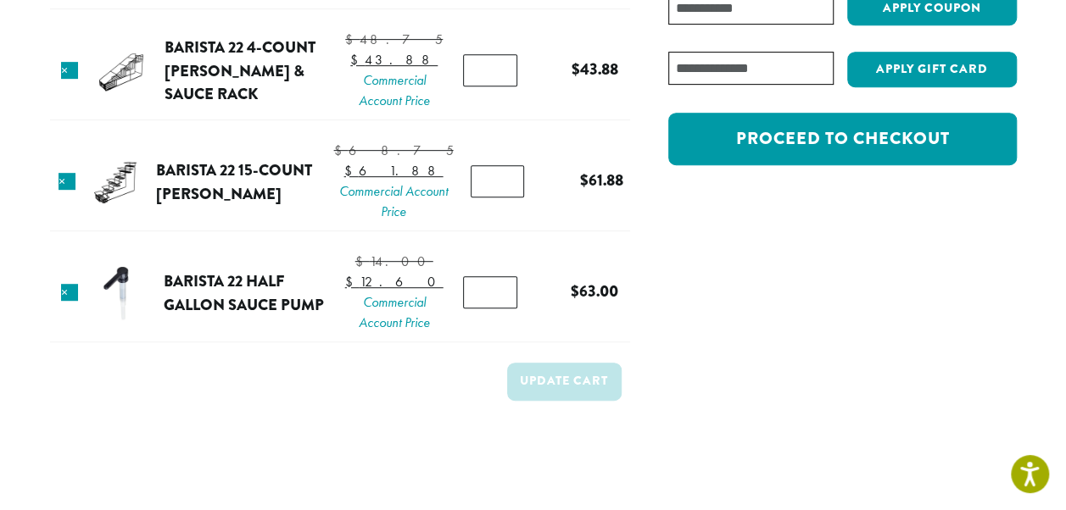
scroll to position [509, 0]
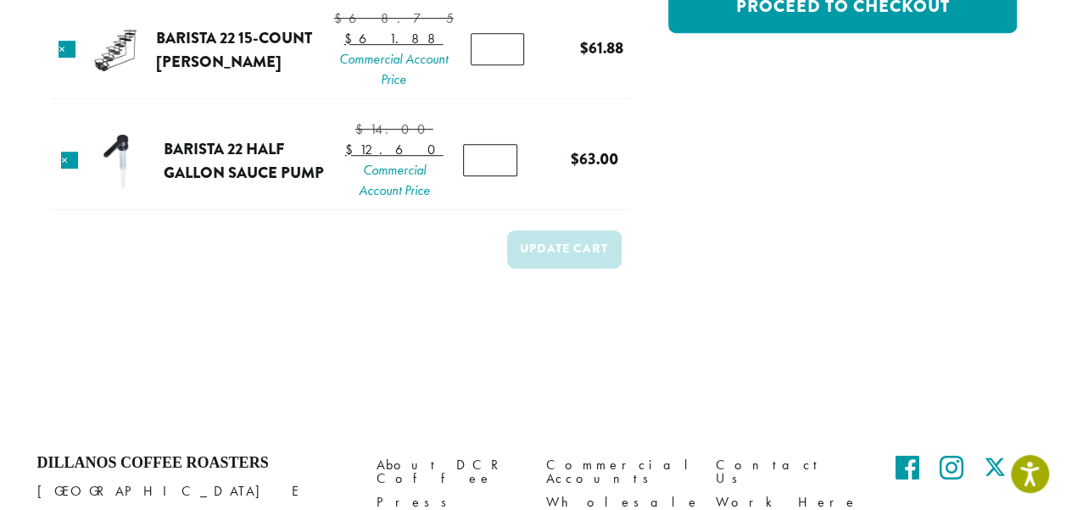
type input "*"
click at [494, 176] on input "*" at bounding box center [490, 160] width 54 height 32
click at [603, 269] on button "Update cart" at bounding box center [564, 250] width 114 height 38
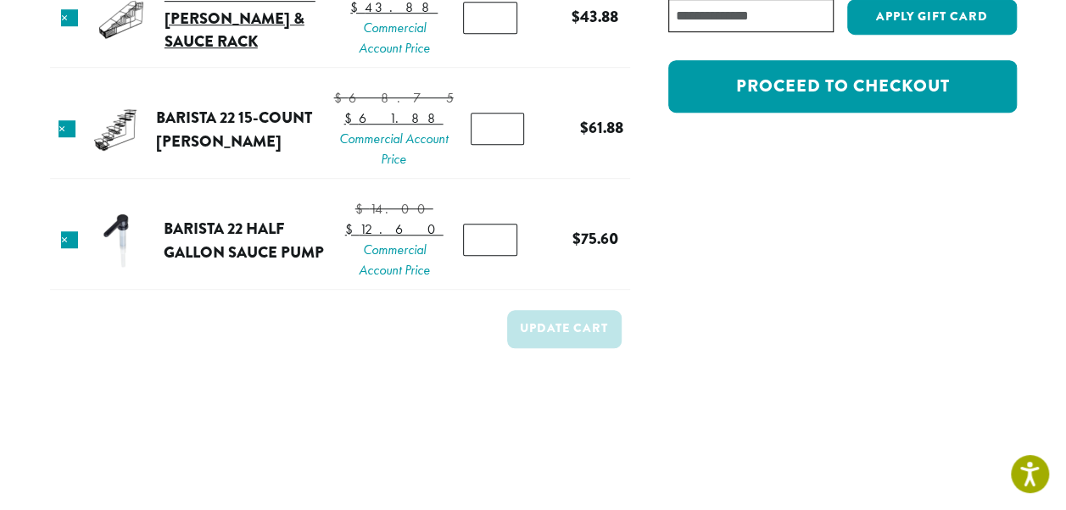
click at [211, 29] on link "Barista 22 4-Count [PERSON_NAME] & Sauce Rack" at bounding box center [240, 18] width 151 height 70
